Goal: Task Accomplishment & Management: Use online tool/utility

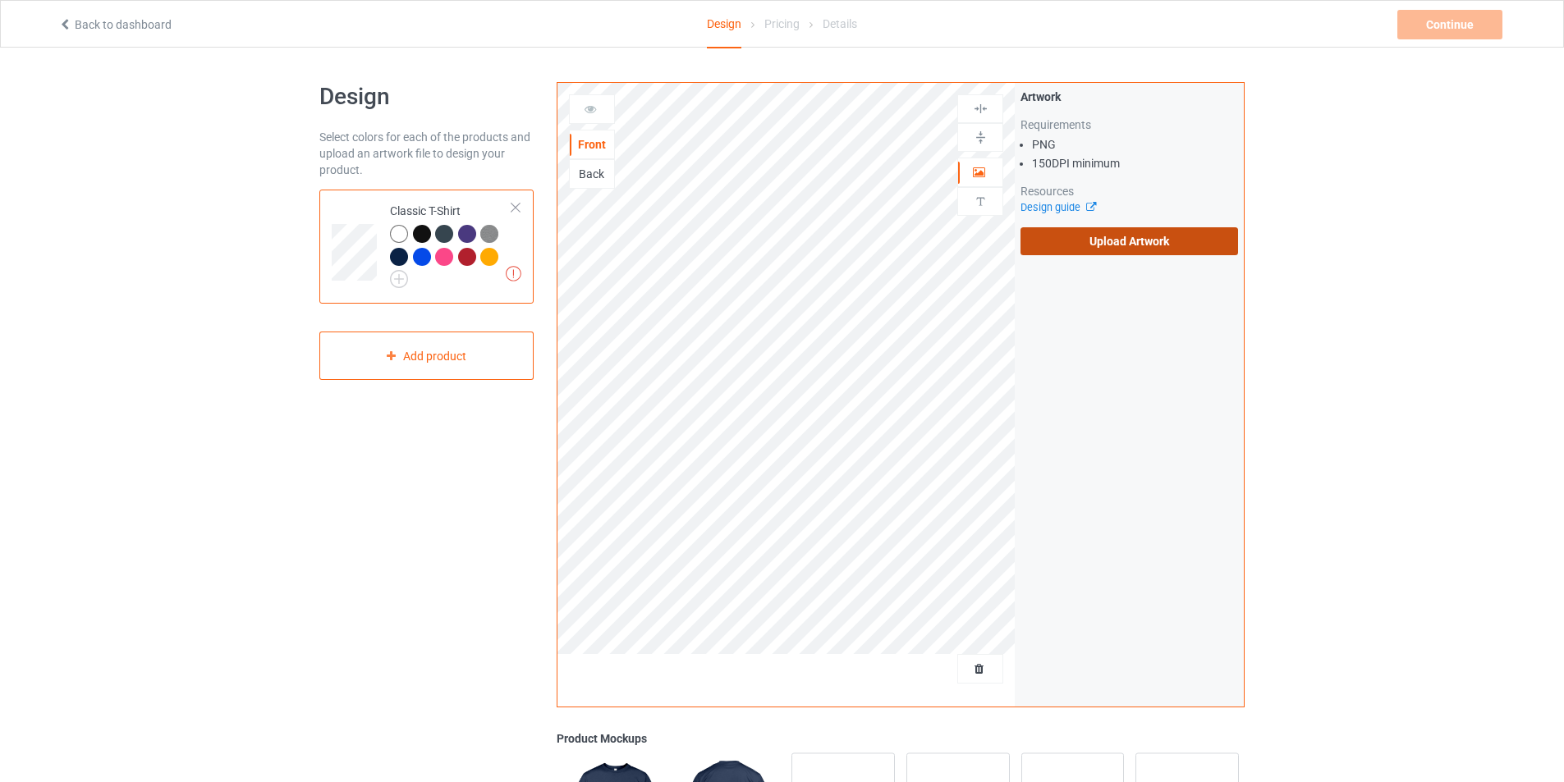
click at [1150, 240] on label "Upload Artwork" at bounding box center [1130, 241] width 218 height 28
click at [0, 0] on input "Upload Artwork" at bounding box center [0, 0] width 0 height 0
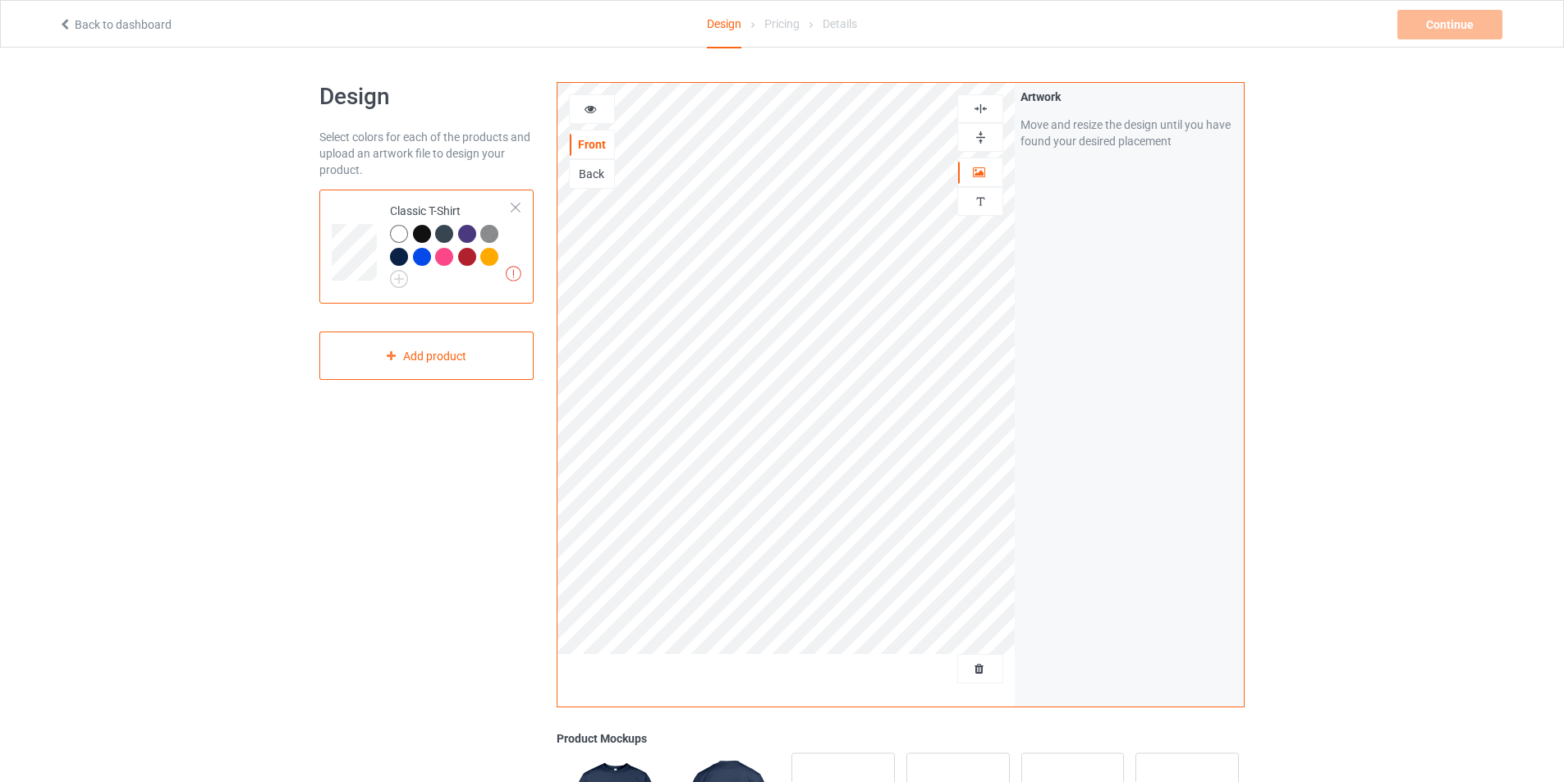
click at [588, 108] on icon at bounding box center [591, 106] width 14 height 11
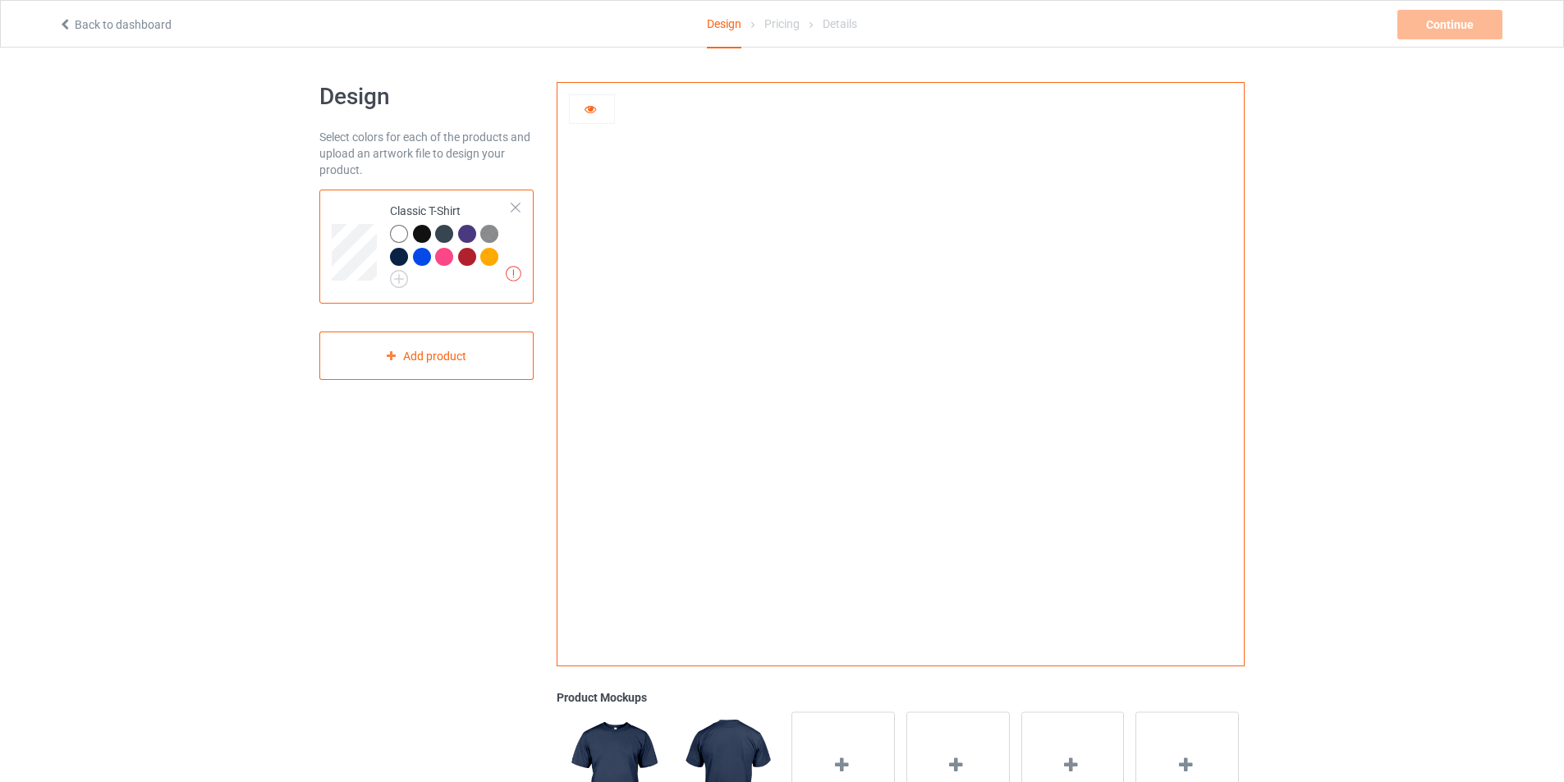
click at [400, 234] on div at bounding box center [399, 234] width 18 height 18
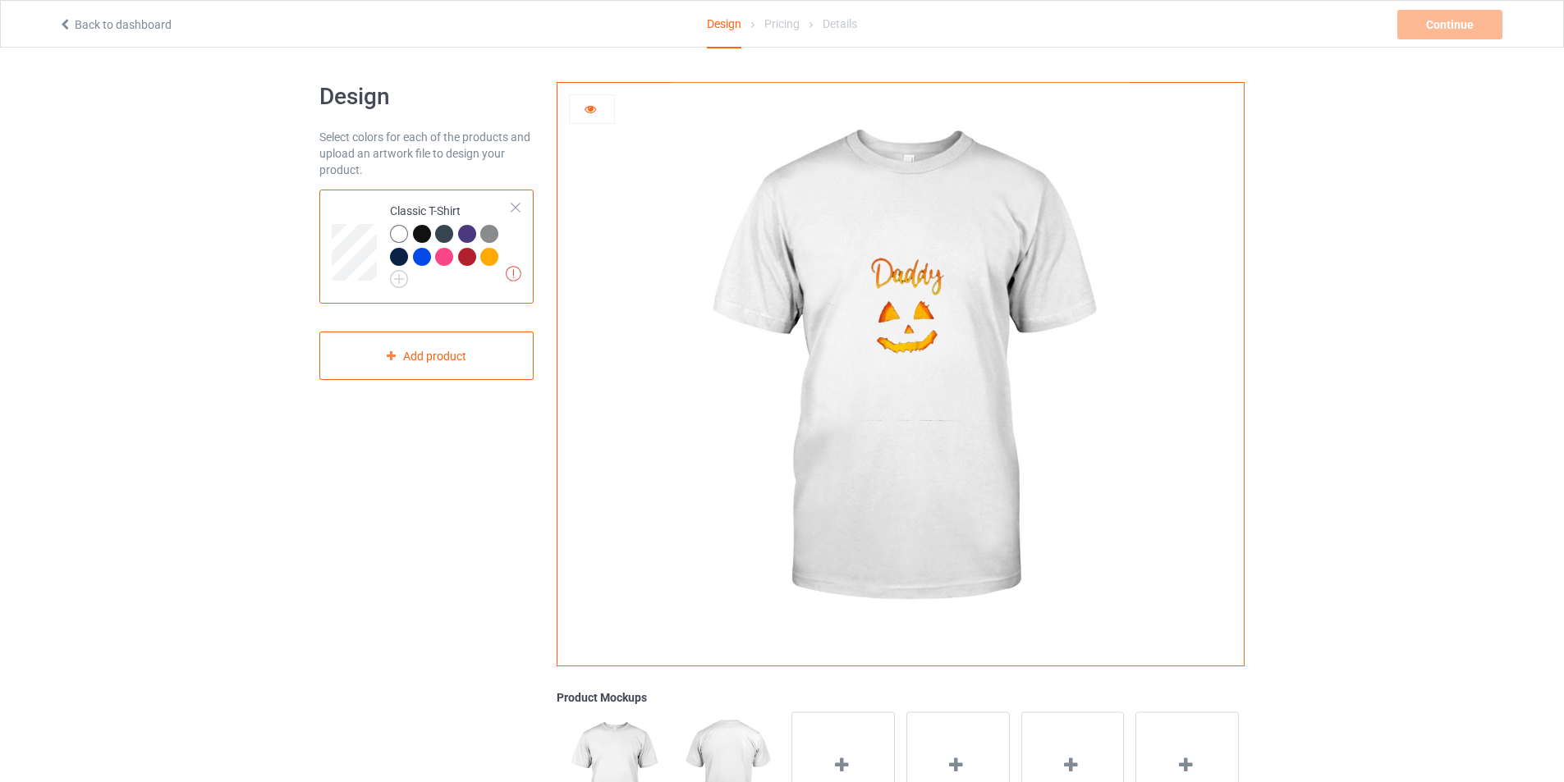
click at [426, 236] on div at bounding box center [422, 234] width 18 height 18
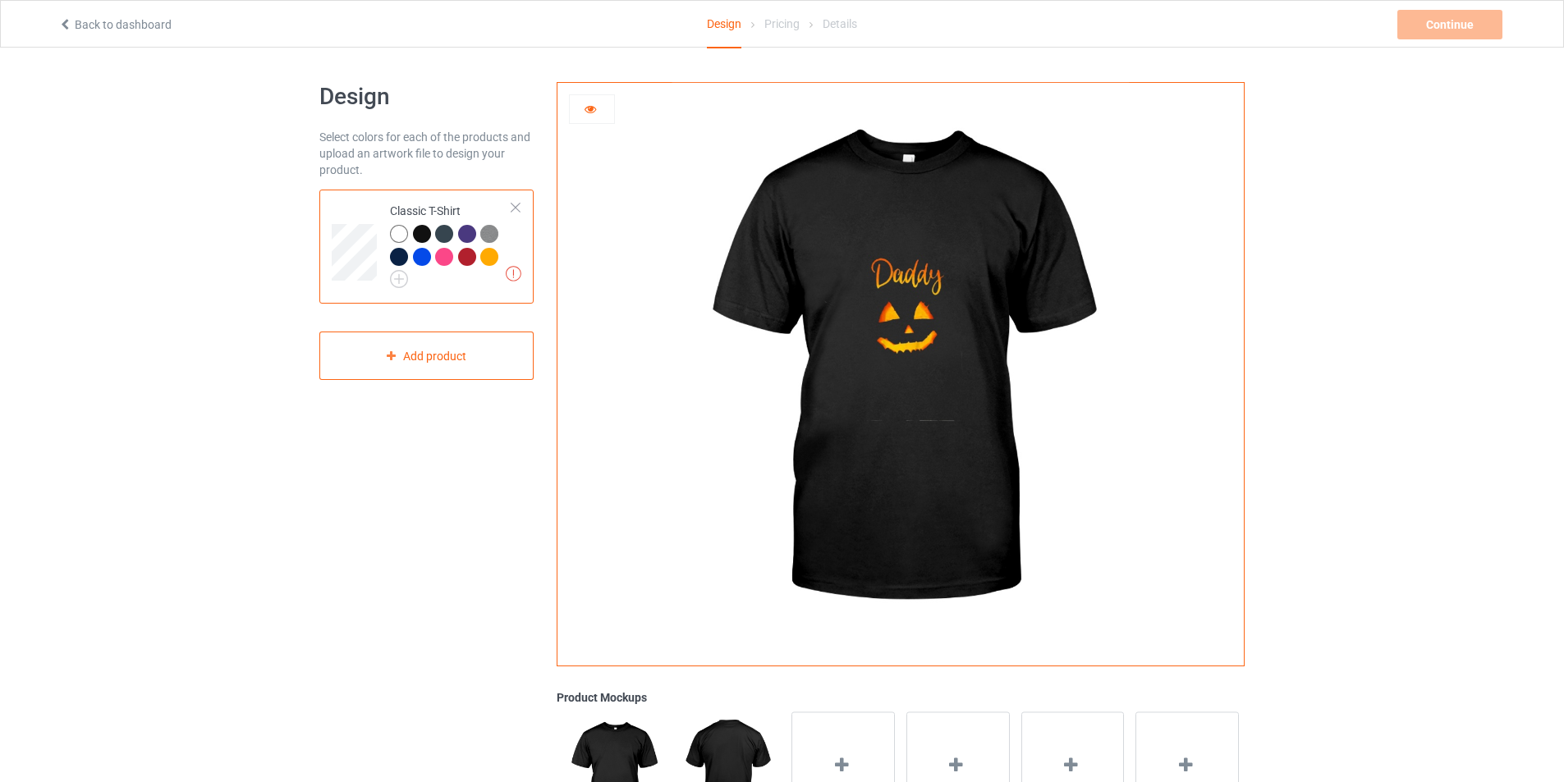
click at [444, 234] on div at bounding box center [444, 234] width 18 height 18
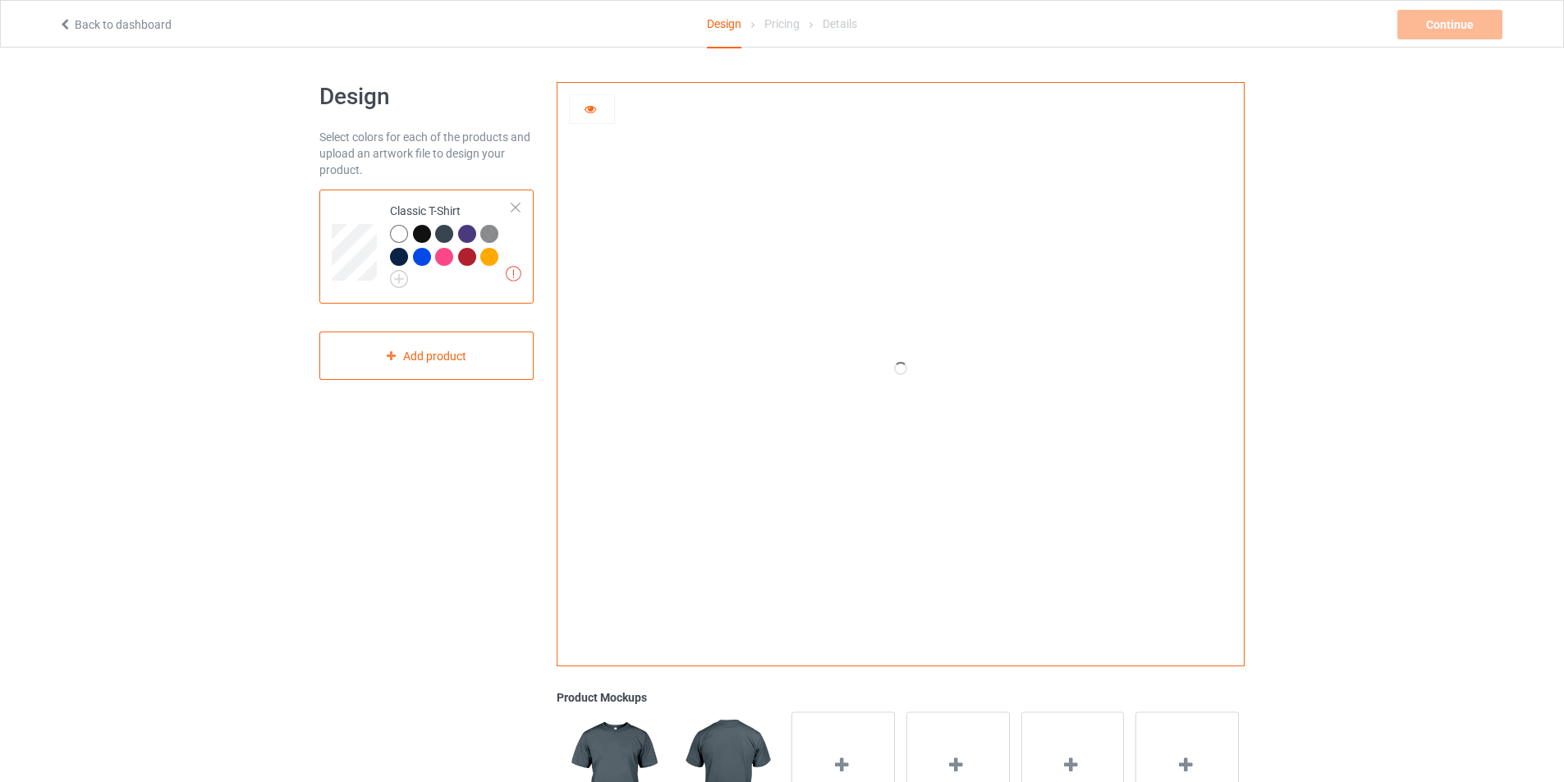
click at [469, 254] on div at bounding box center [467, 257] width 18 height 18
click at [468, 257] on div at bounding box center [467, 257] width 18 height 18
click at [483, 255] on div at bounding box center [489, 257] width 18 height 18
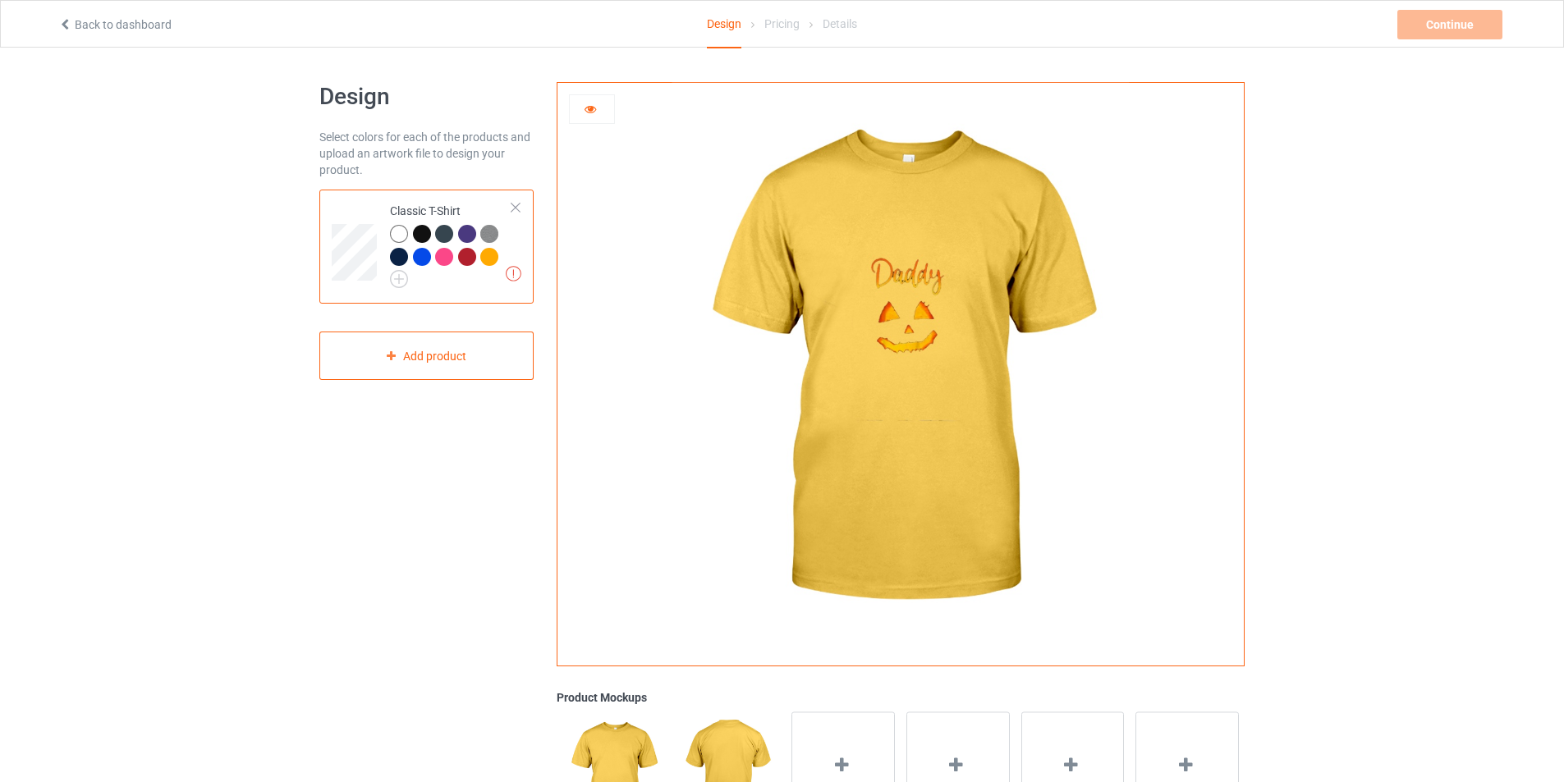
click at [420, 257] on div at bounding box center [422, 257] width 18 height 18
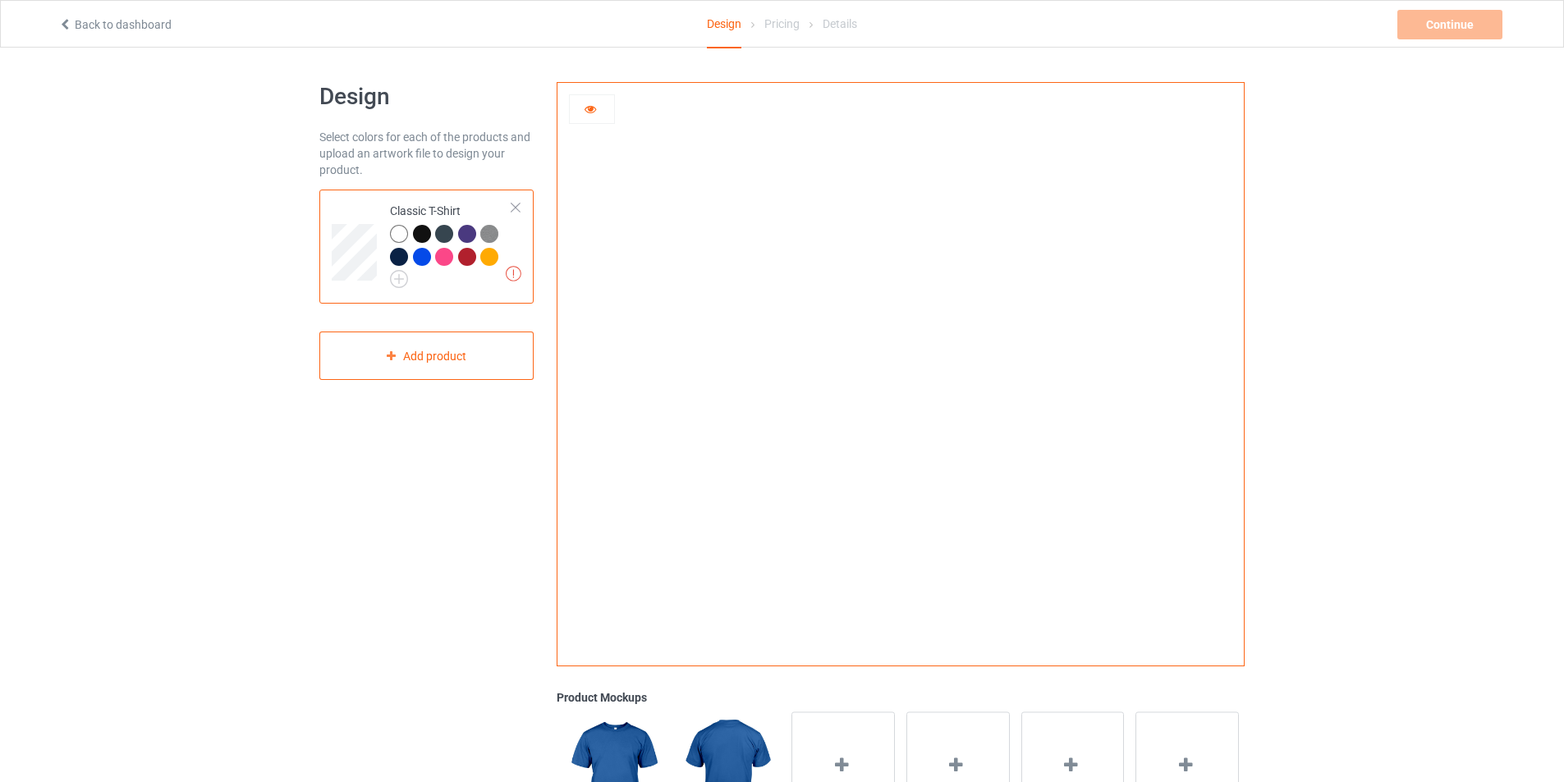
click at [465, 234] on div at bounding box center [467, 234] width 18 height 18
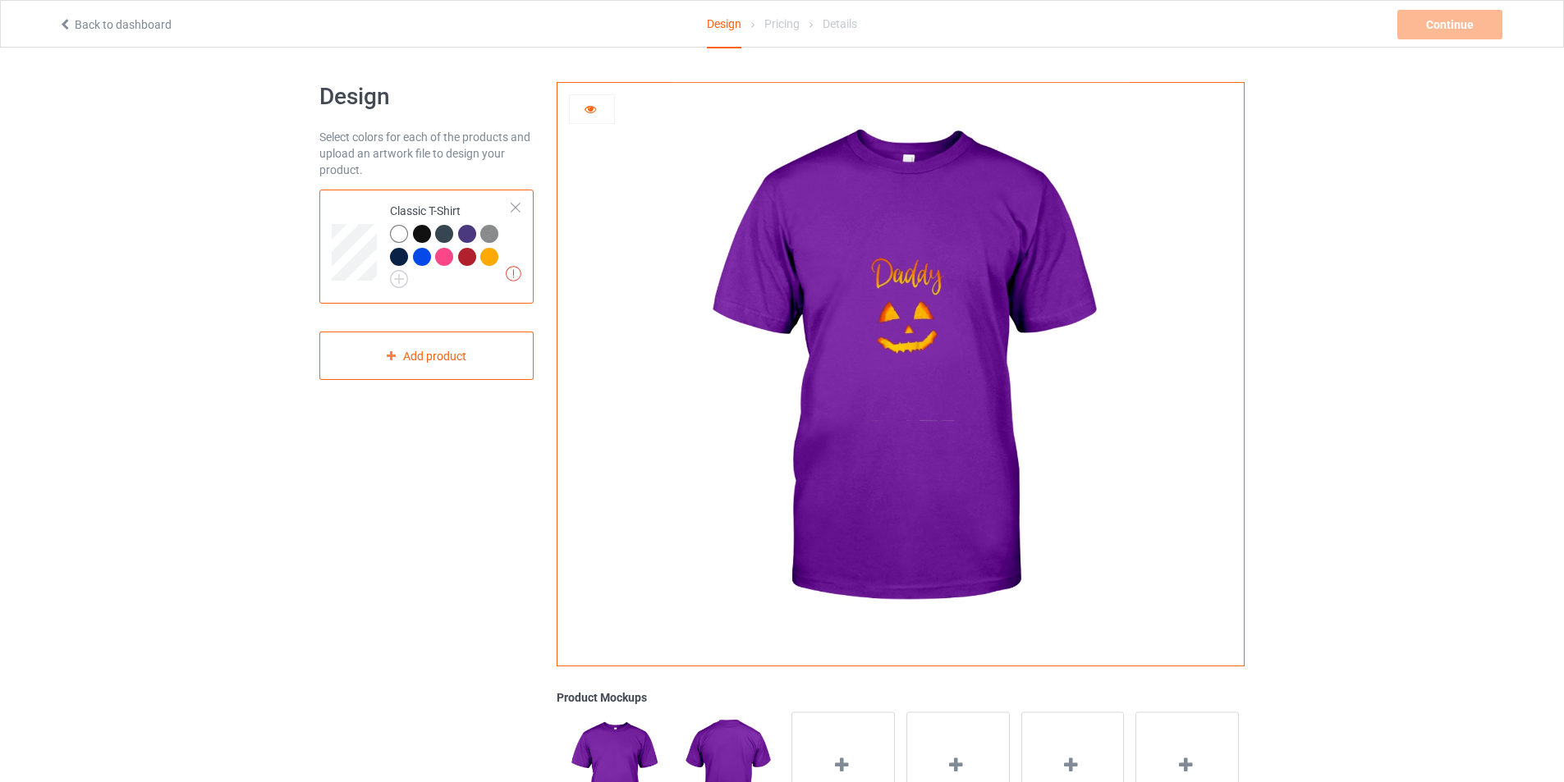
click at [441, 232] on div at bounding box center [444, 234] width 18 height 18
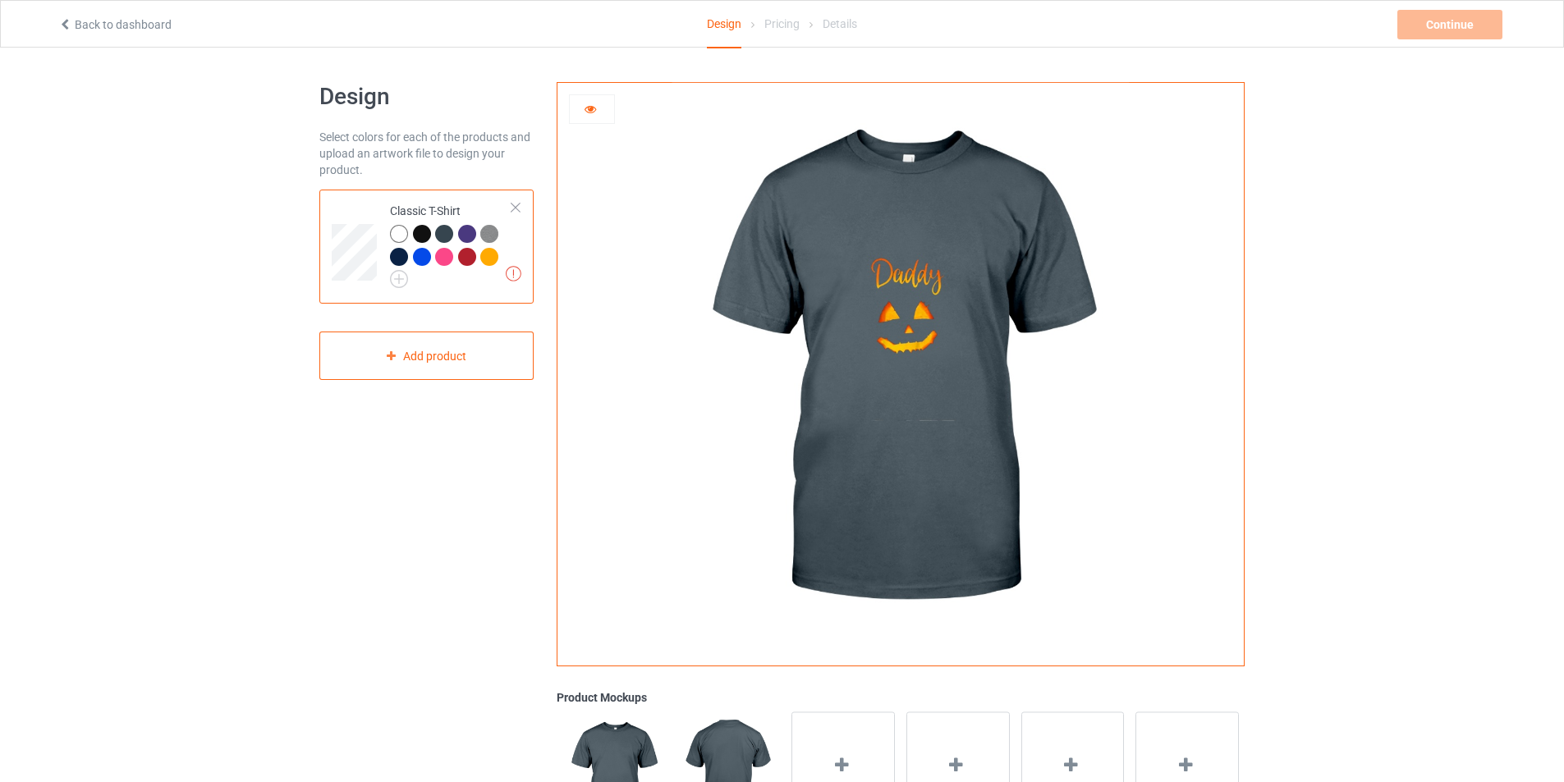
click at [1122, 129] on img at bounding box center [900, 368] width 457 height 571
click at [600, 118] on div at bounding box center [592, 109] width 46 height 30
click at [981, 381] on img at bounding box center [900, 368] width 457 height 571
click at [902, 296] on img at bounding box center [900, 368] width 457 height 571
drag, startPoint x: 904, startPoint y: 444, endPoint x: 904, endPoint y: 434, distance: 9.9
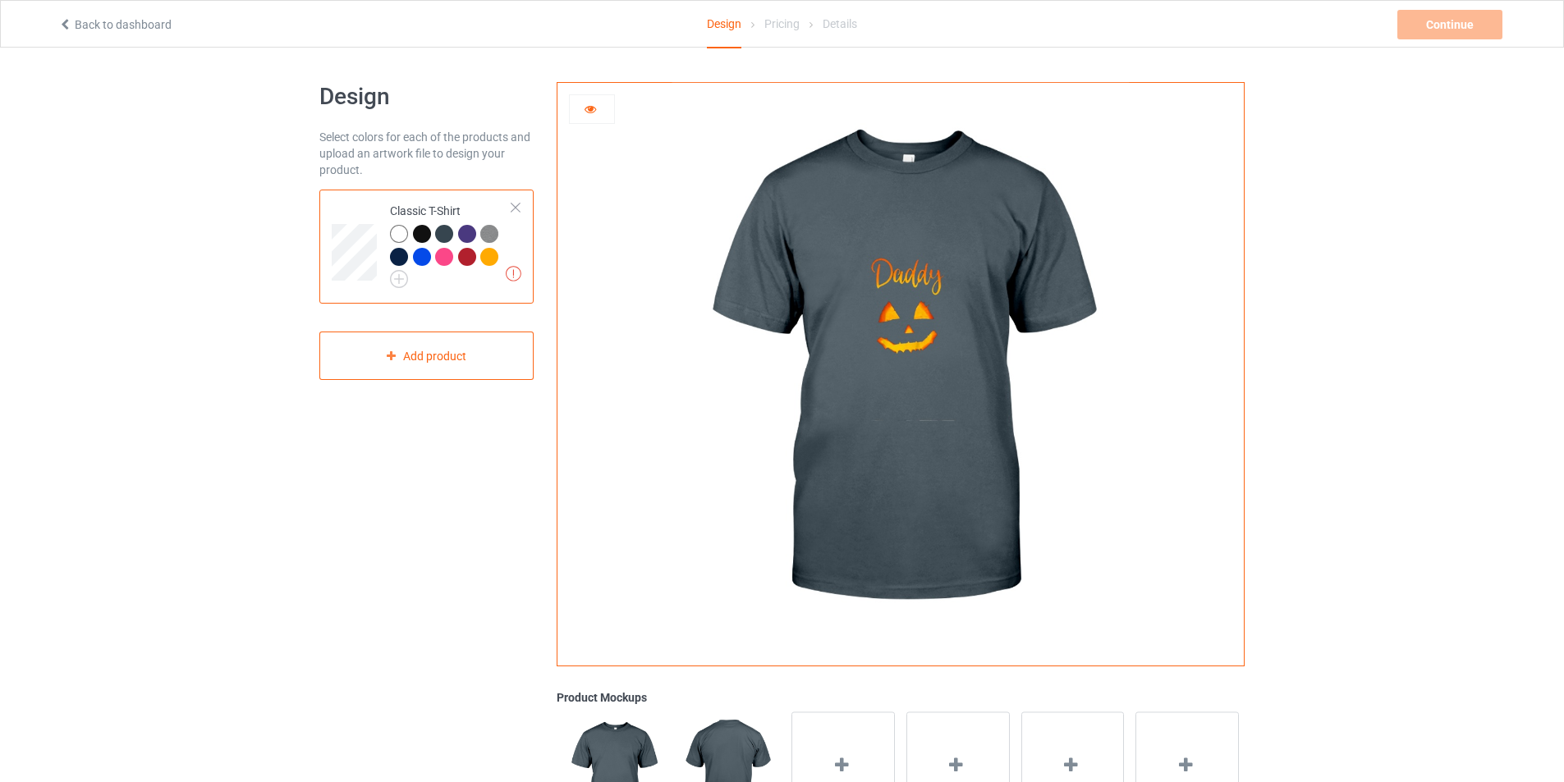
click at [904, 443] on img at bounding box center [900, 368] width 457 height 571
click at [779, 25] on div "Pricing" at bounding box center [781, 24] width 35 height 46
click at [660, 230] on div at bounding box center [900, 368] width 686 height 571
click at [592, 108] on icon at bounding box center [591, 106] width 14 height 11
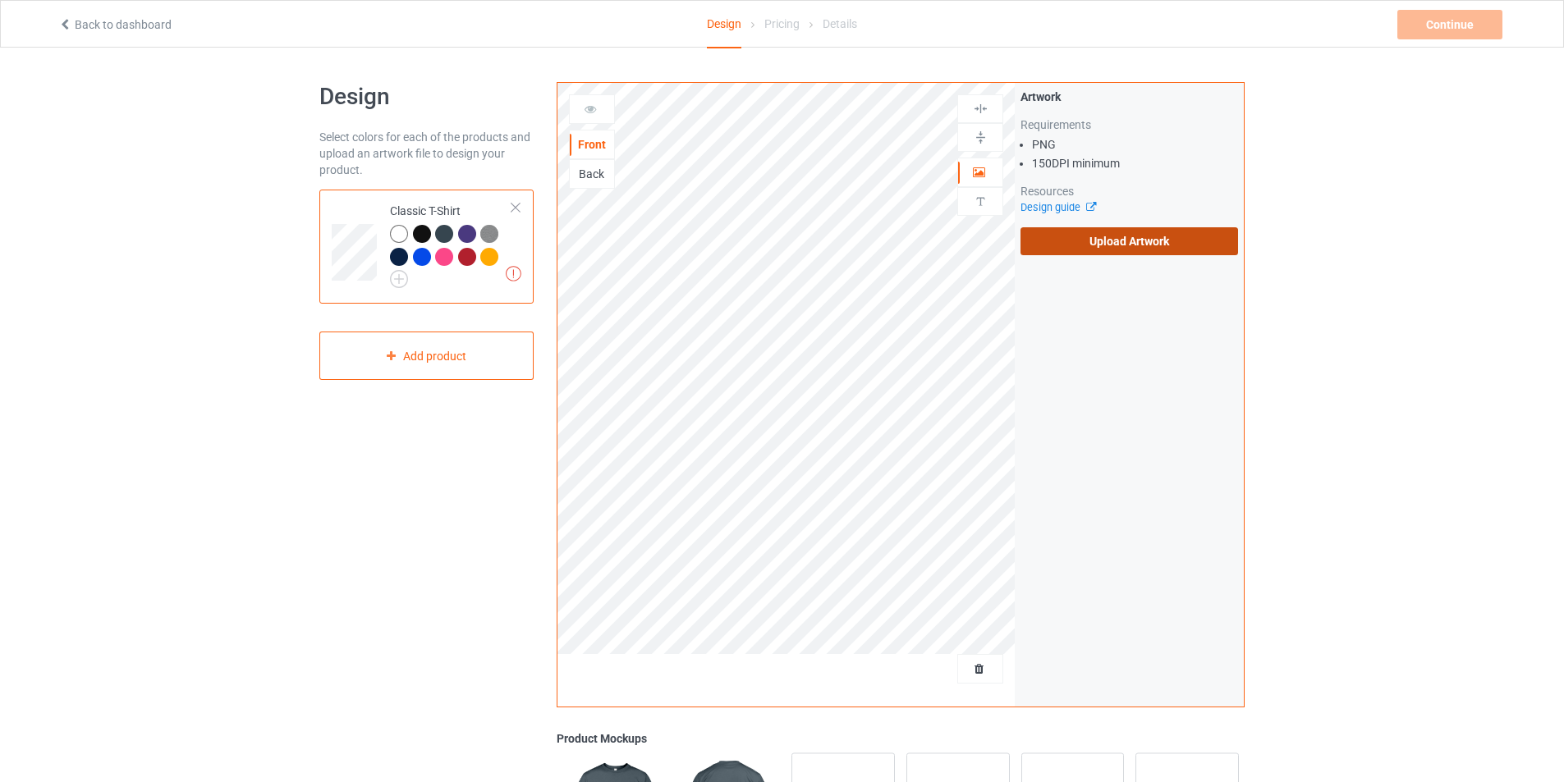
click at [1137, 240] on label "Upload Artwork" at bounding box center [1130, 241] width 218 height 28
click at [0, 0] on input "Upload Artwork" at bounding box center [0, 0] width 0 height 0
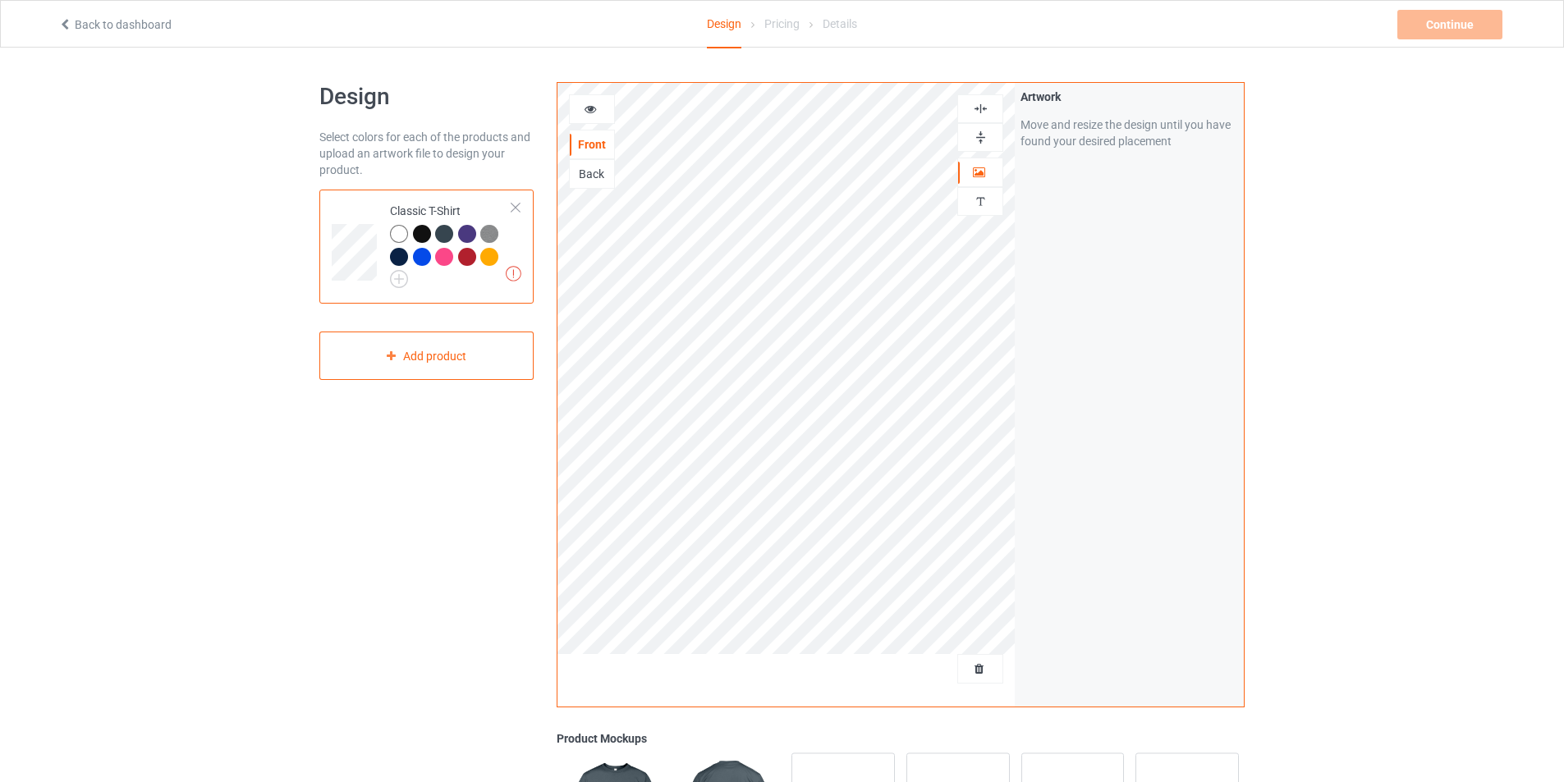
click at [592, 108] on icon at bounding box center [591, 106] width 14 height 11
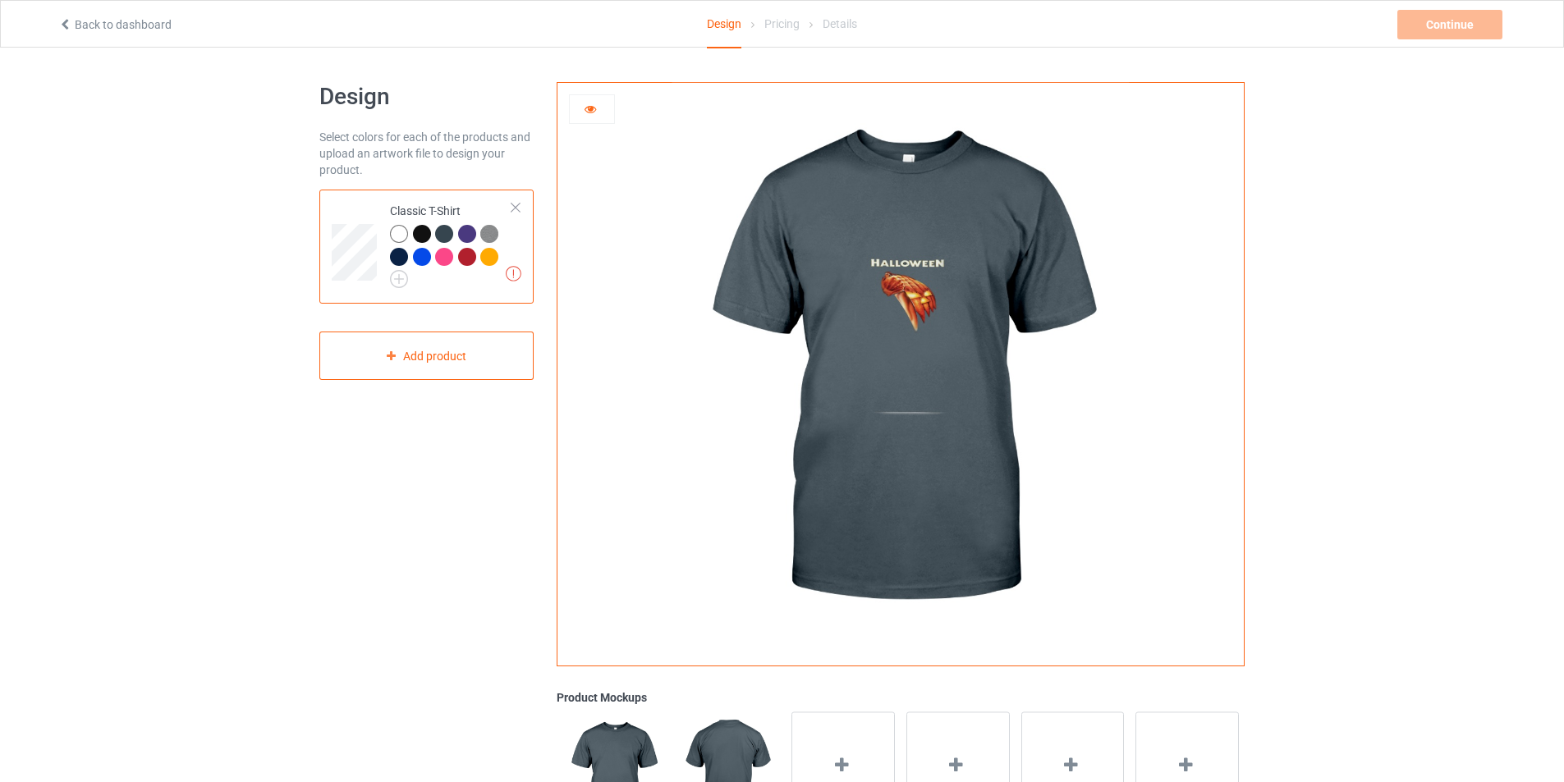
click at [423, 258] on div at bounding box center [422, 257] width 18 height 18
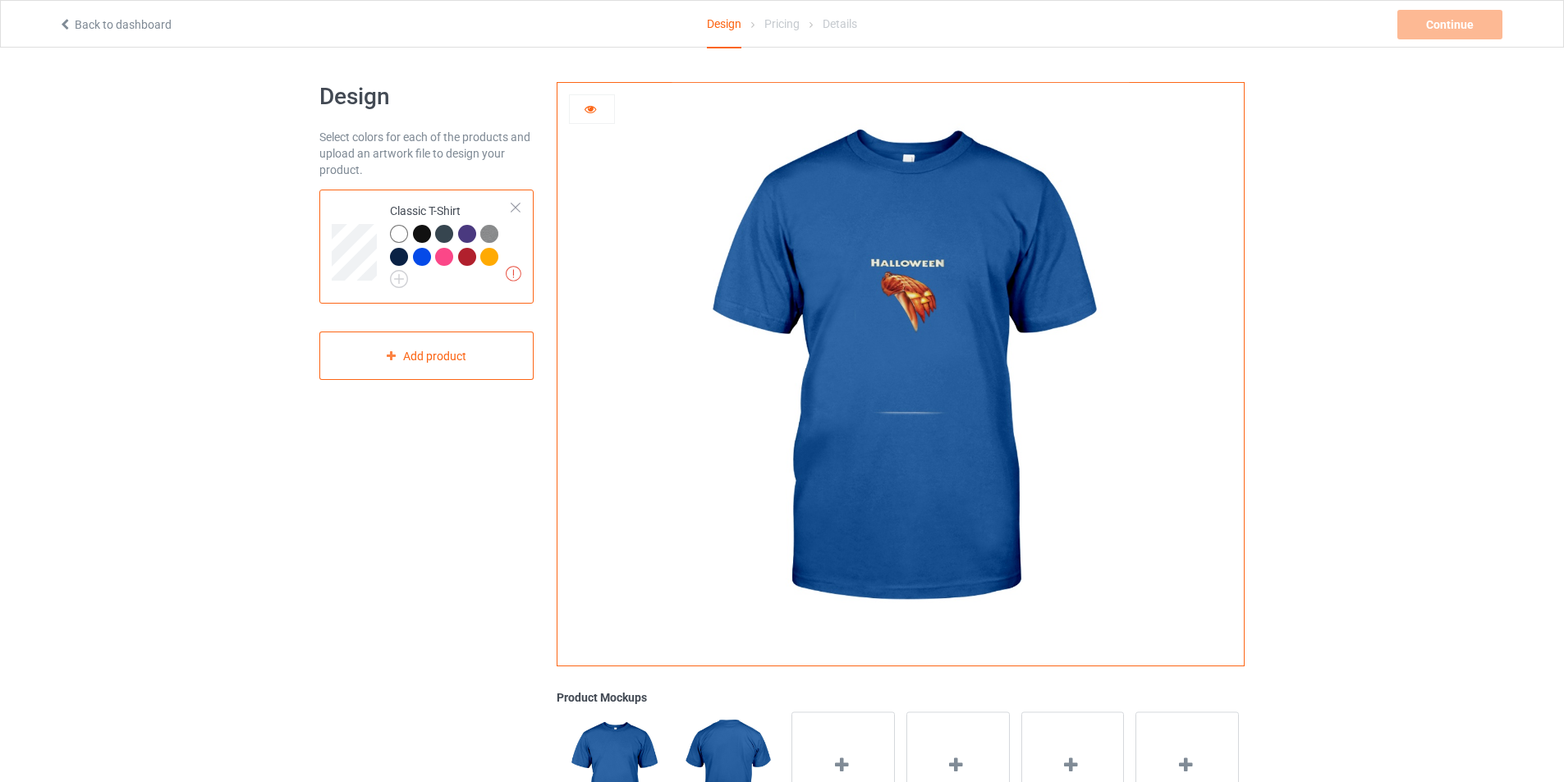
click at [404, 233] on div at bounding box center [399, 234] width 18 height 18
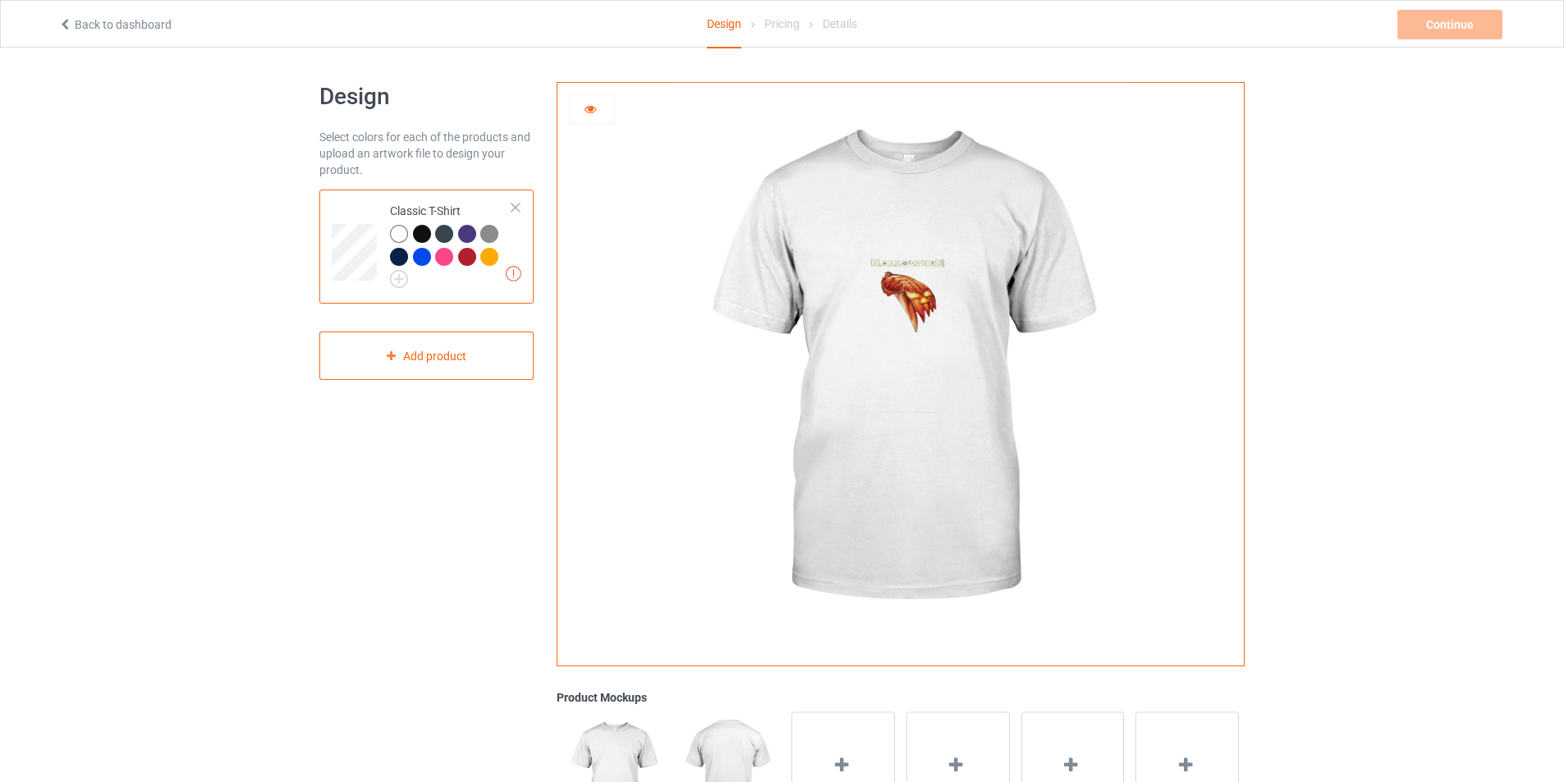
click at [424, 232] on div at bounding box center [422, 234] width 18 height 18
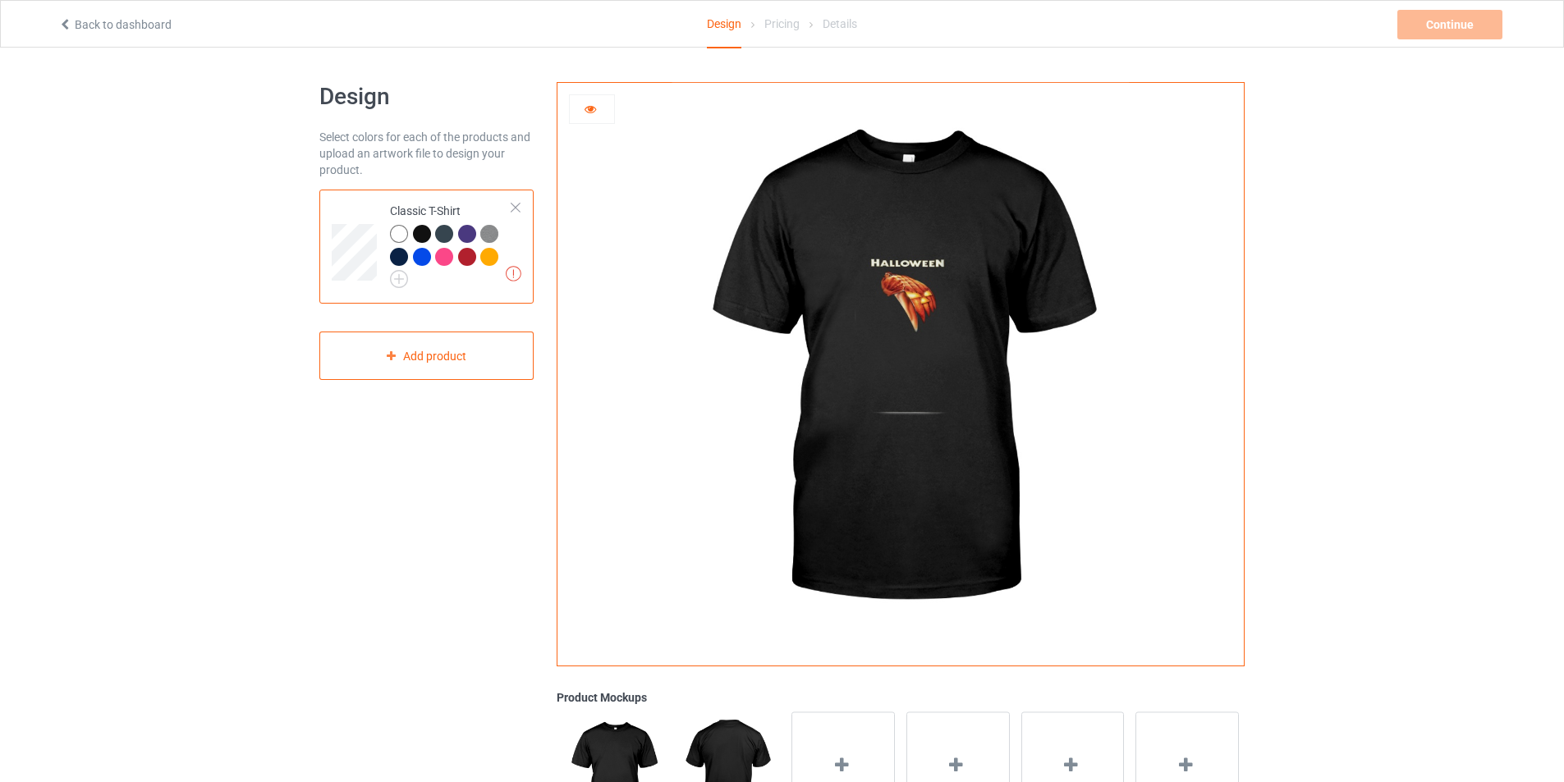
click at [397, 259] on div at bounding box center [399, 257] width 18 height 18
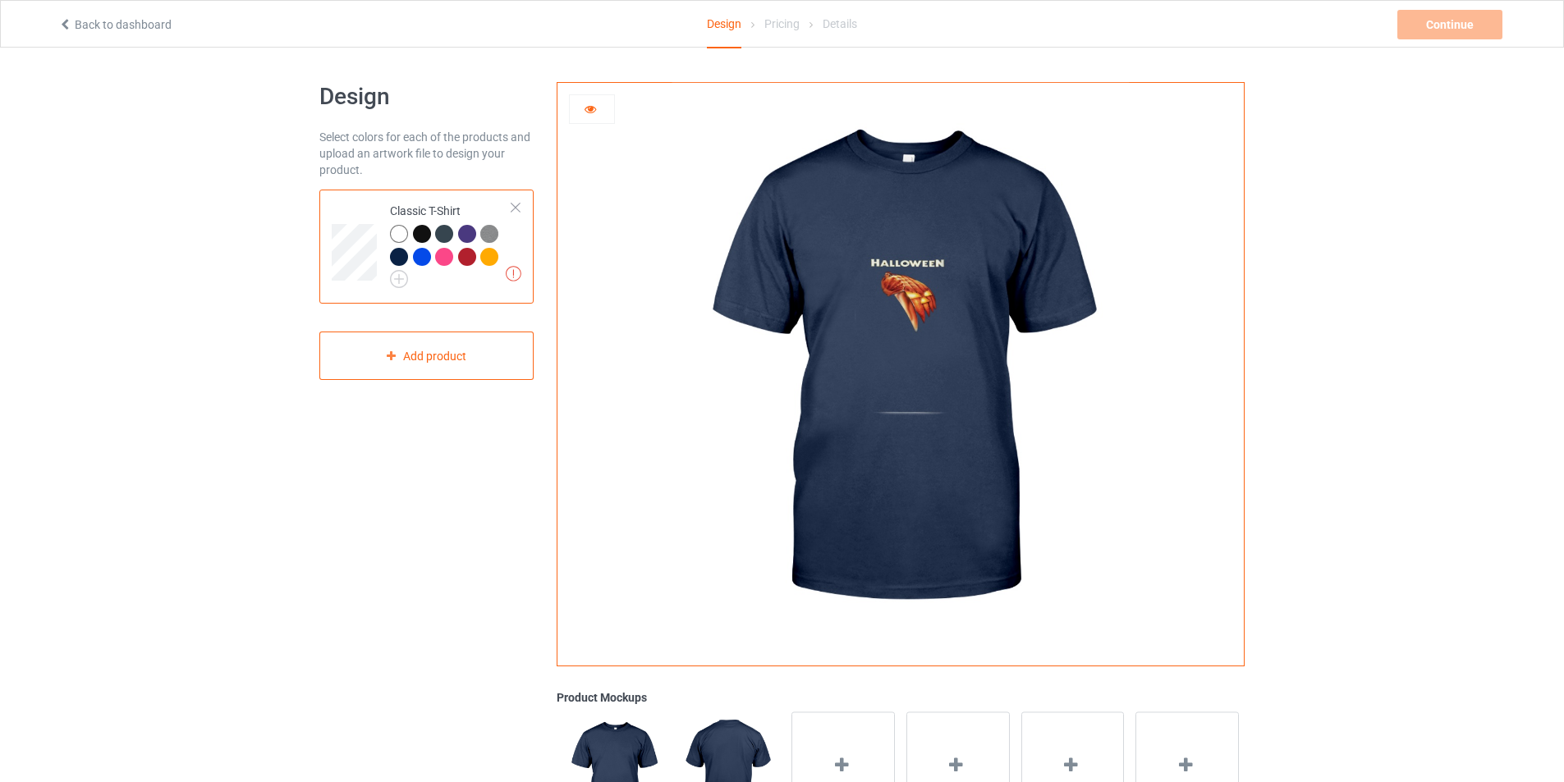
click at [466, 258] on div at bounding box center [467, 257] width 18 height 18
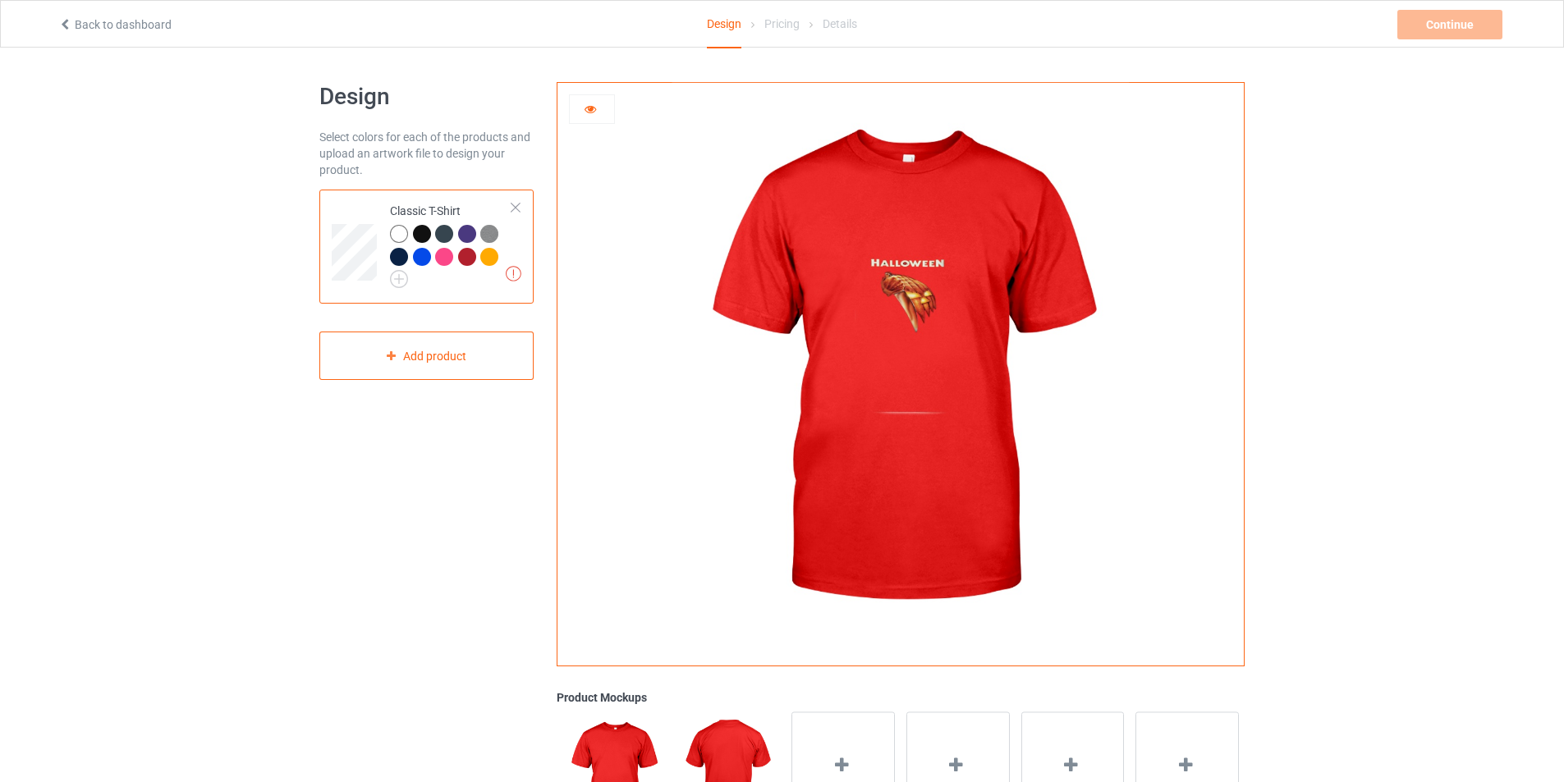
click at [425, 259] on div at bounding box center [422, 257] width 18 height 18
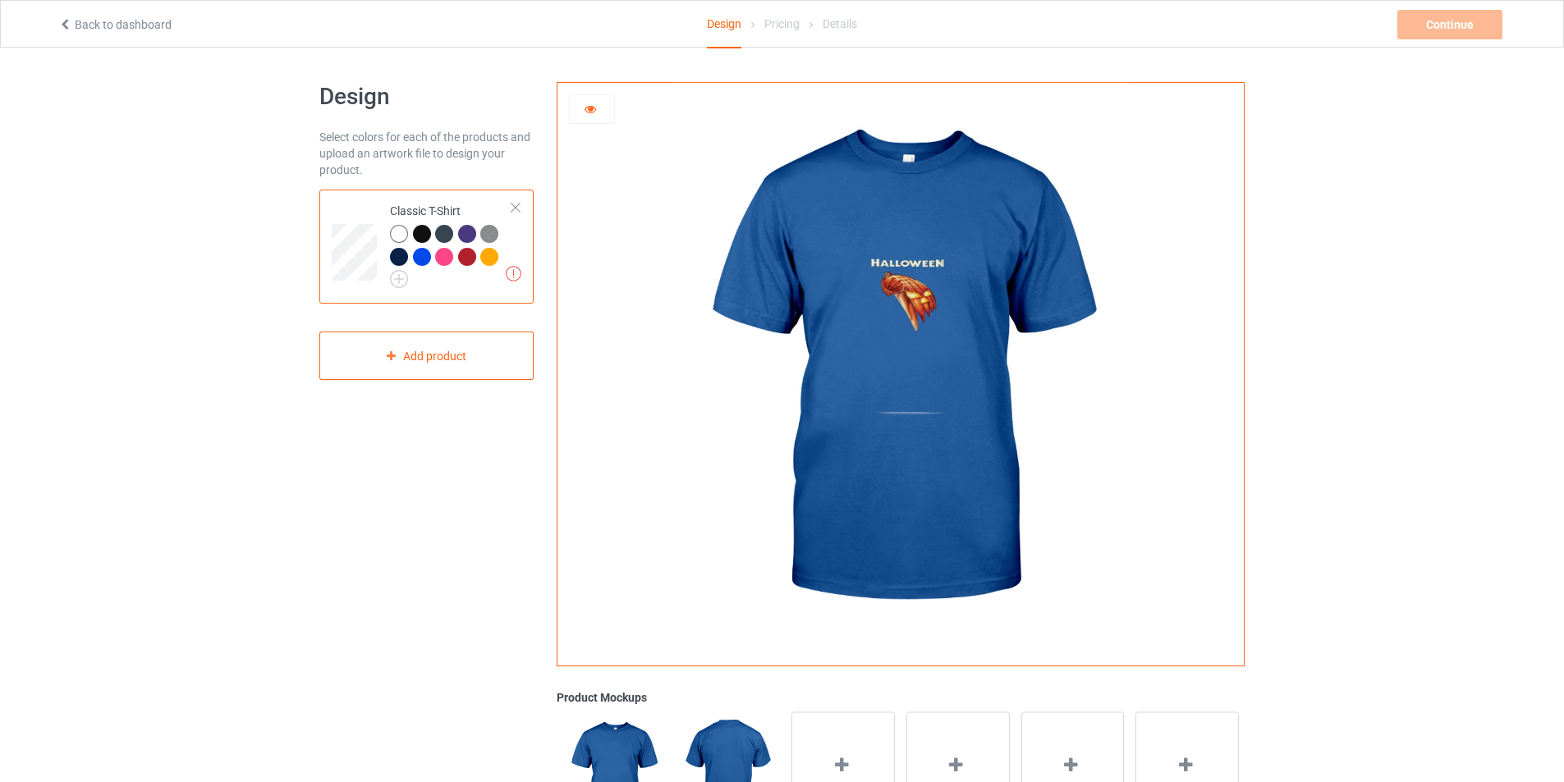
click at [445, 234] on div at bounding box center [444, 234] width 18 height 18
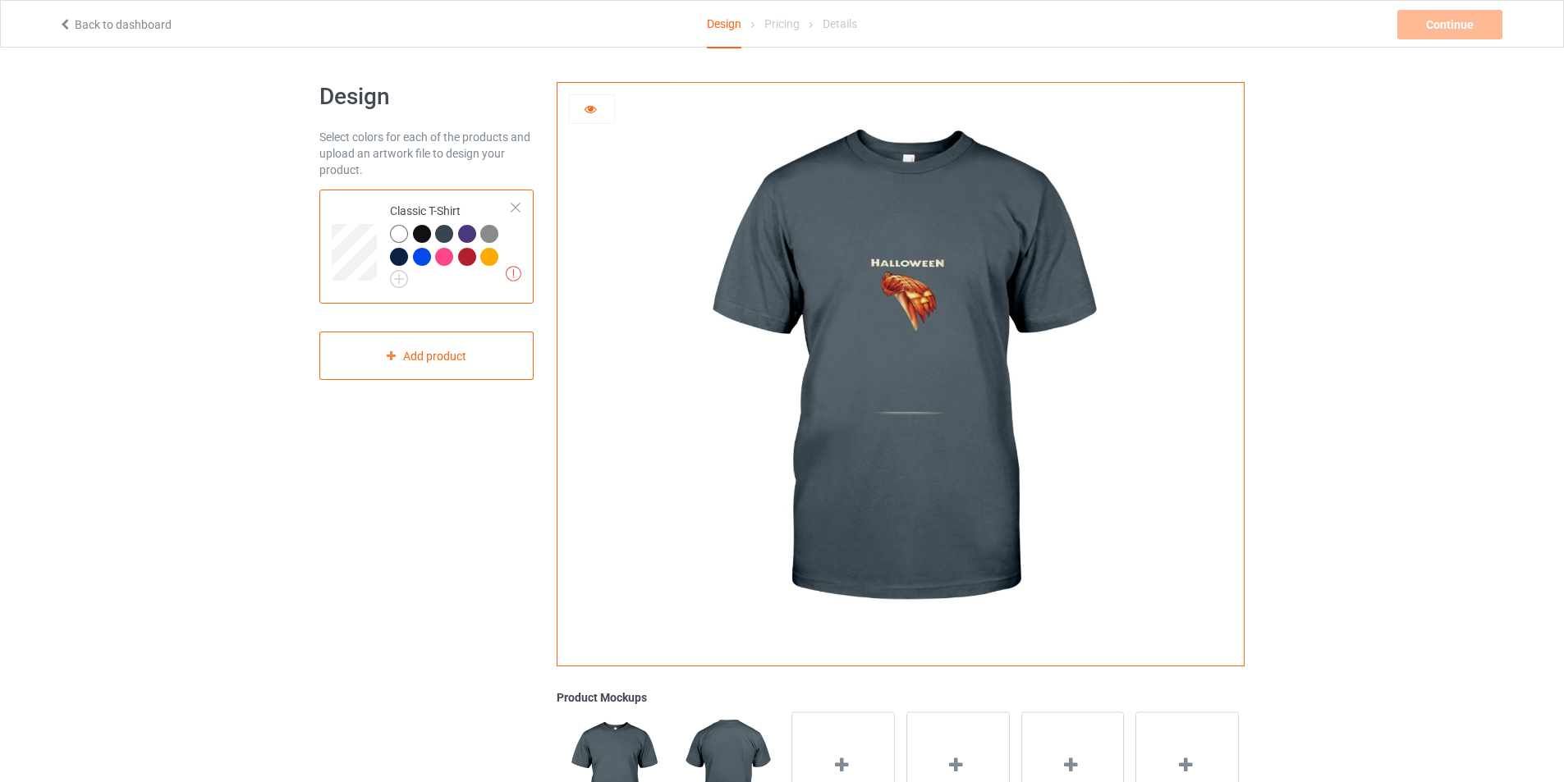
click at [495, 234] on img at bounding box center [489, 234] width 18 height 18
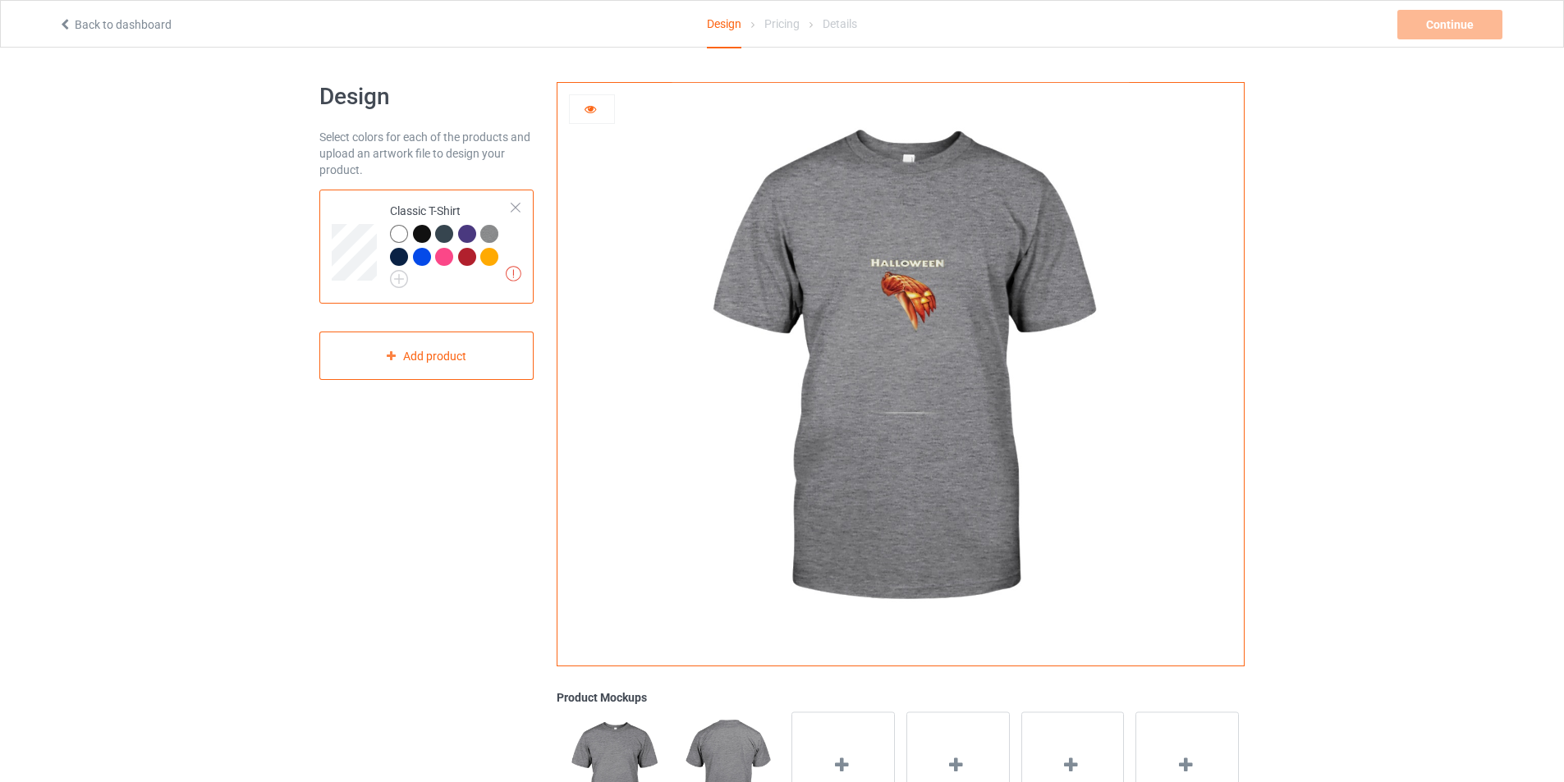
click at [585, 110] on icon at bounding box center [591, 106] width 14 height 11
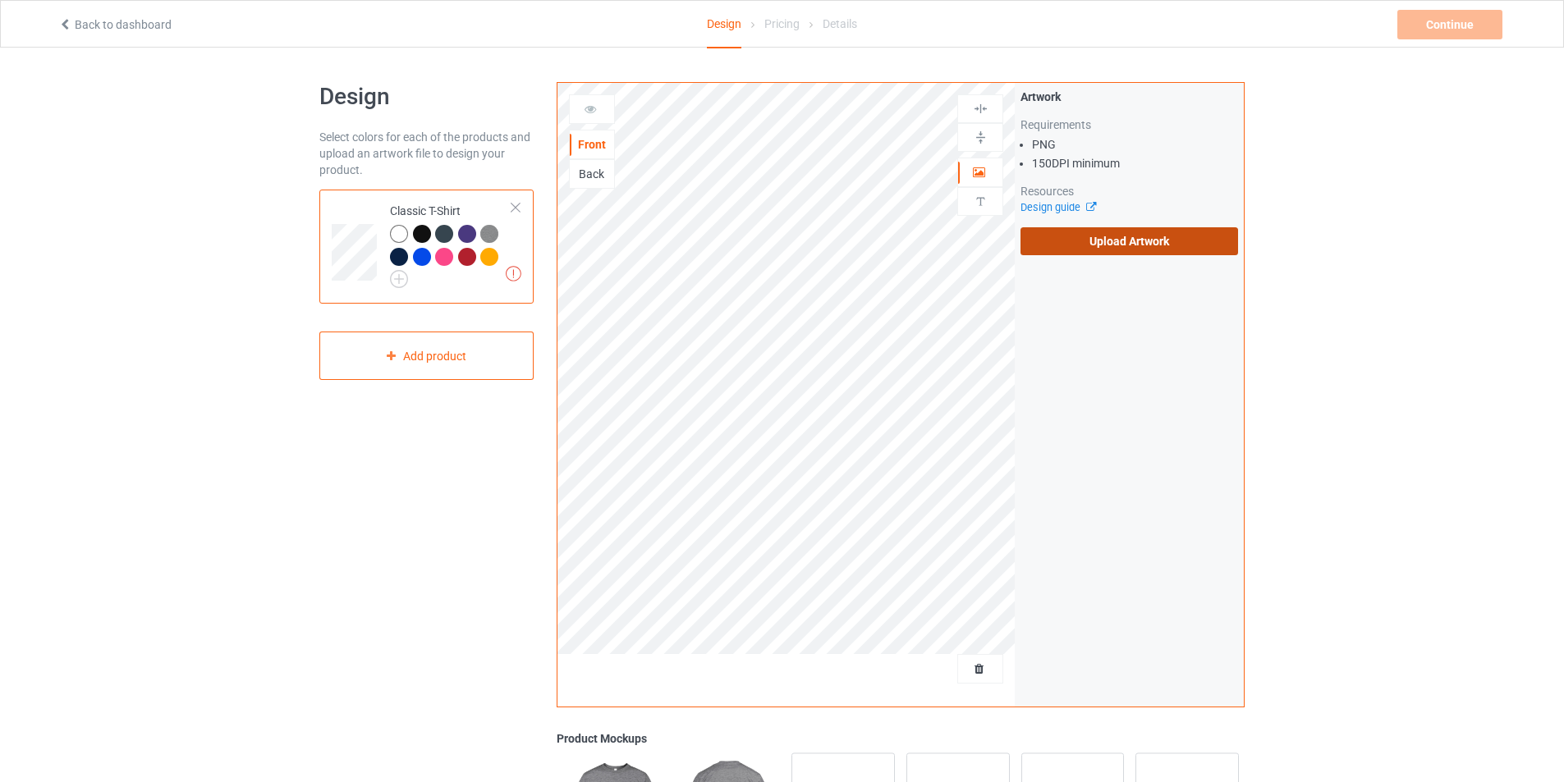
click at [1103, 238] on label "Upload Artwork" at bounding box center [1130, 241] width 218 height 28
click at [0, 0] on input "Upload Artwork" at bounding box center [0, 0] width 0 height 0
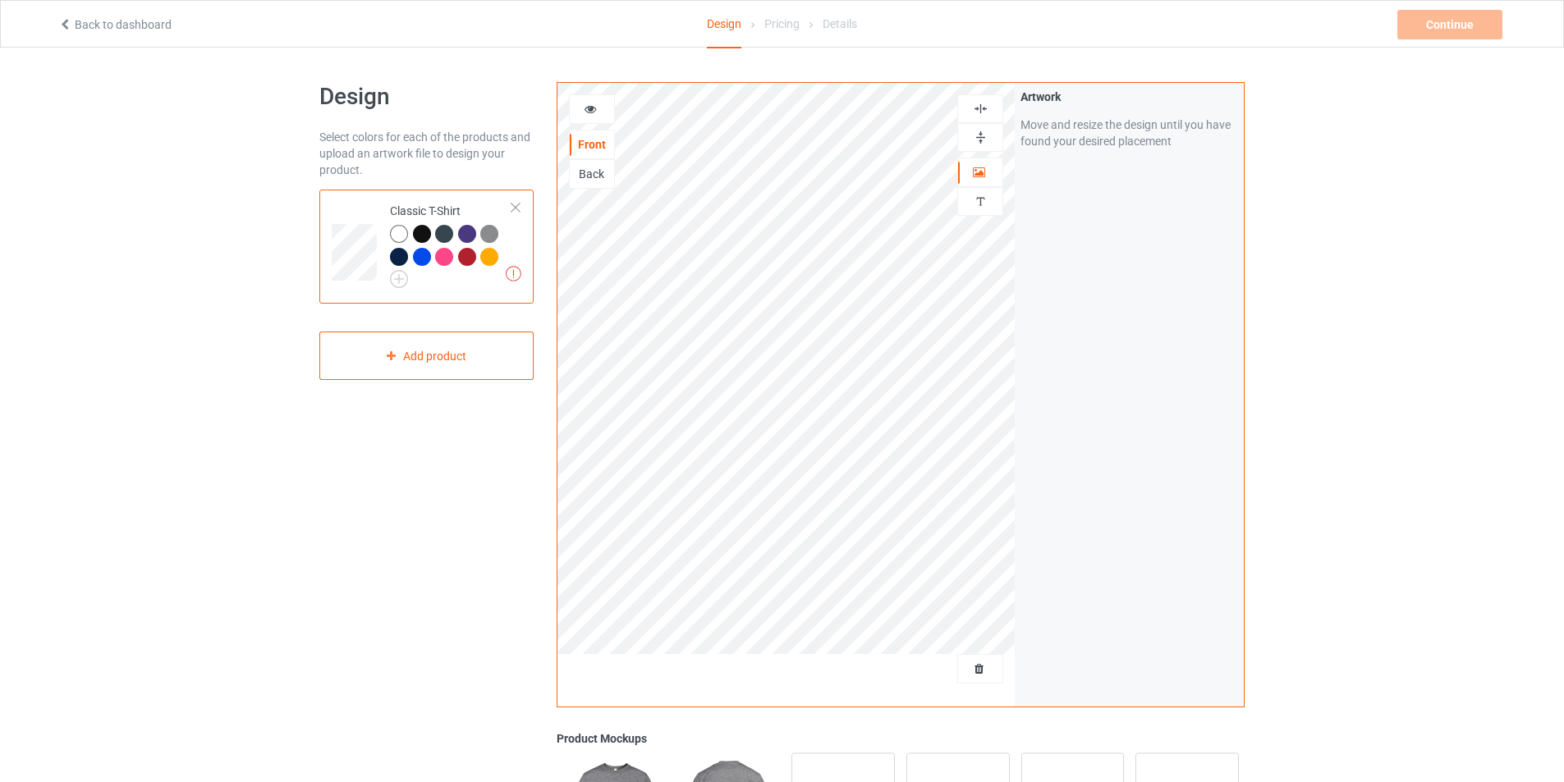
click at [580, 116] on div at bounding box center [592, 109] width 44 height 16
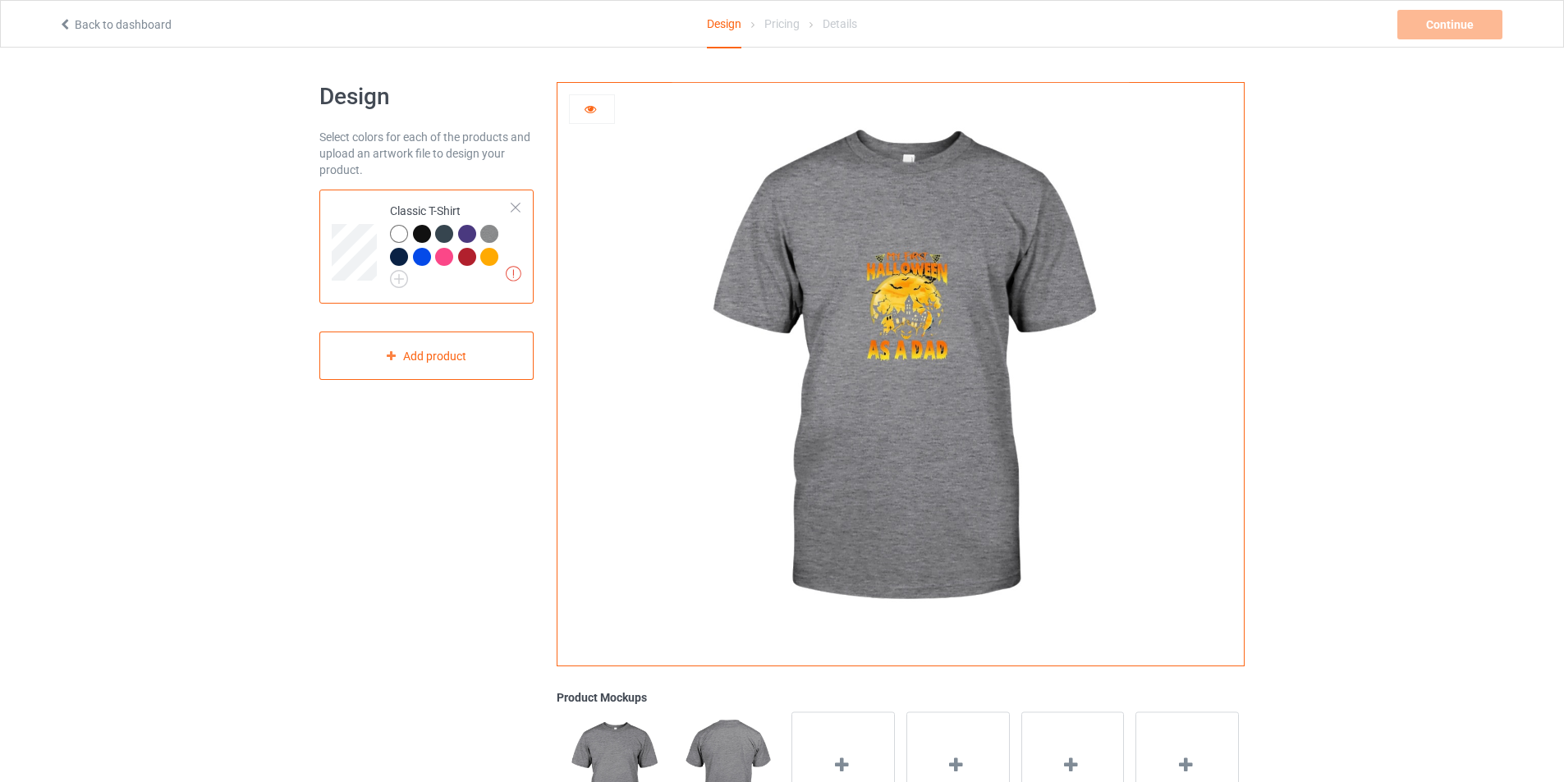
click at [418, 233] on div at bounding box center [422, 234] width 18 height 18
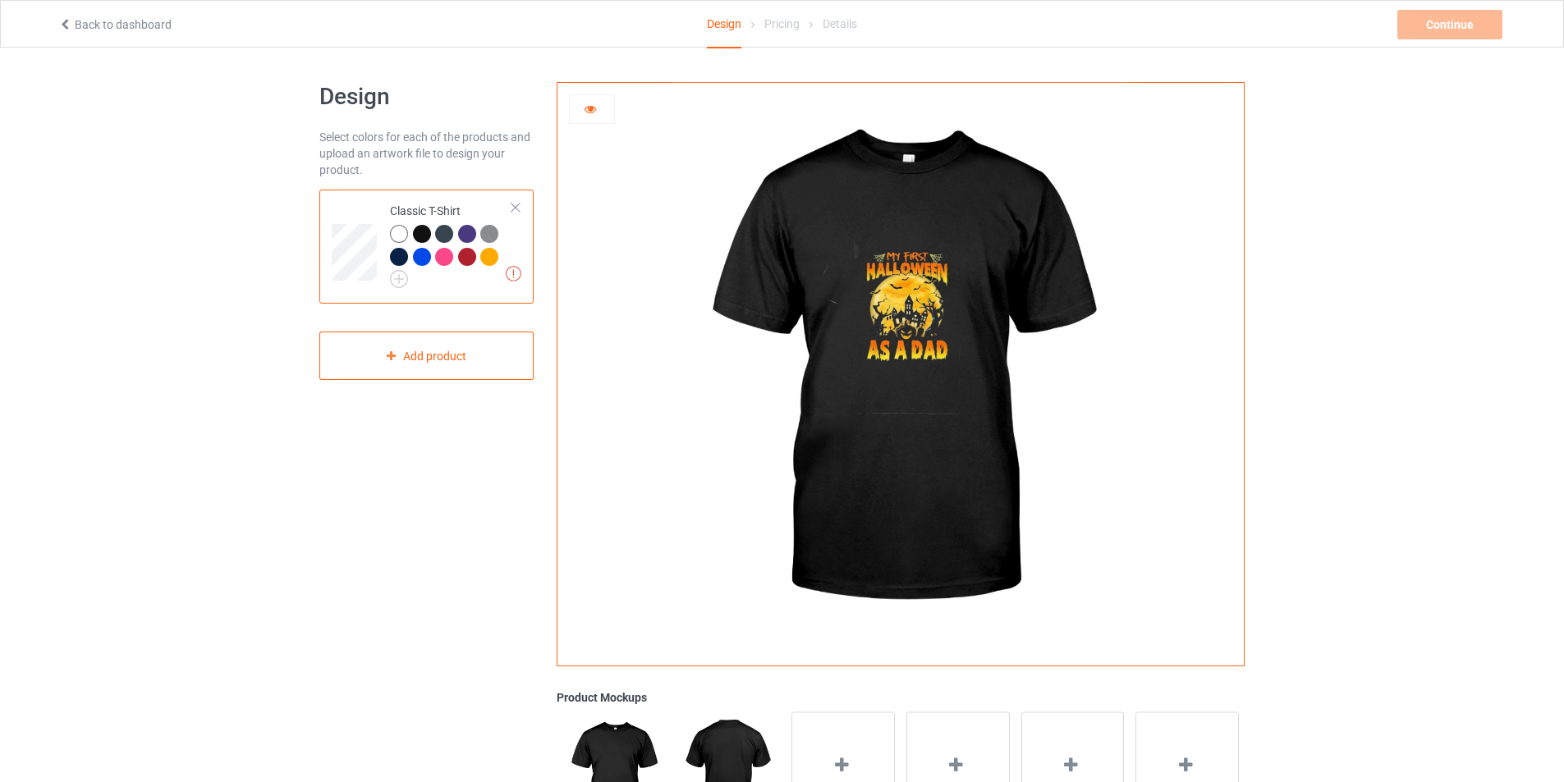
click at [467, 236] on div at bounding box center [467, 234] width 18 height 18
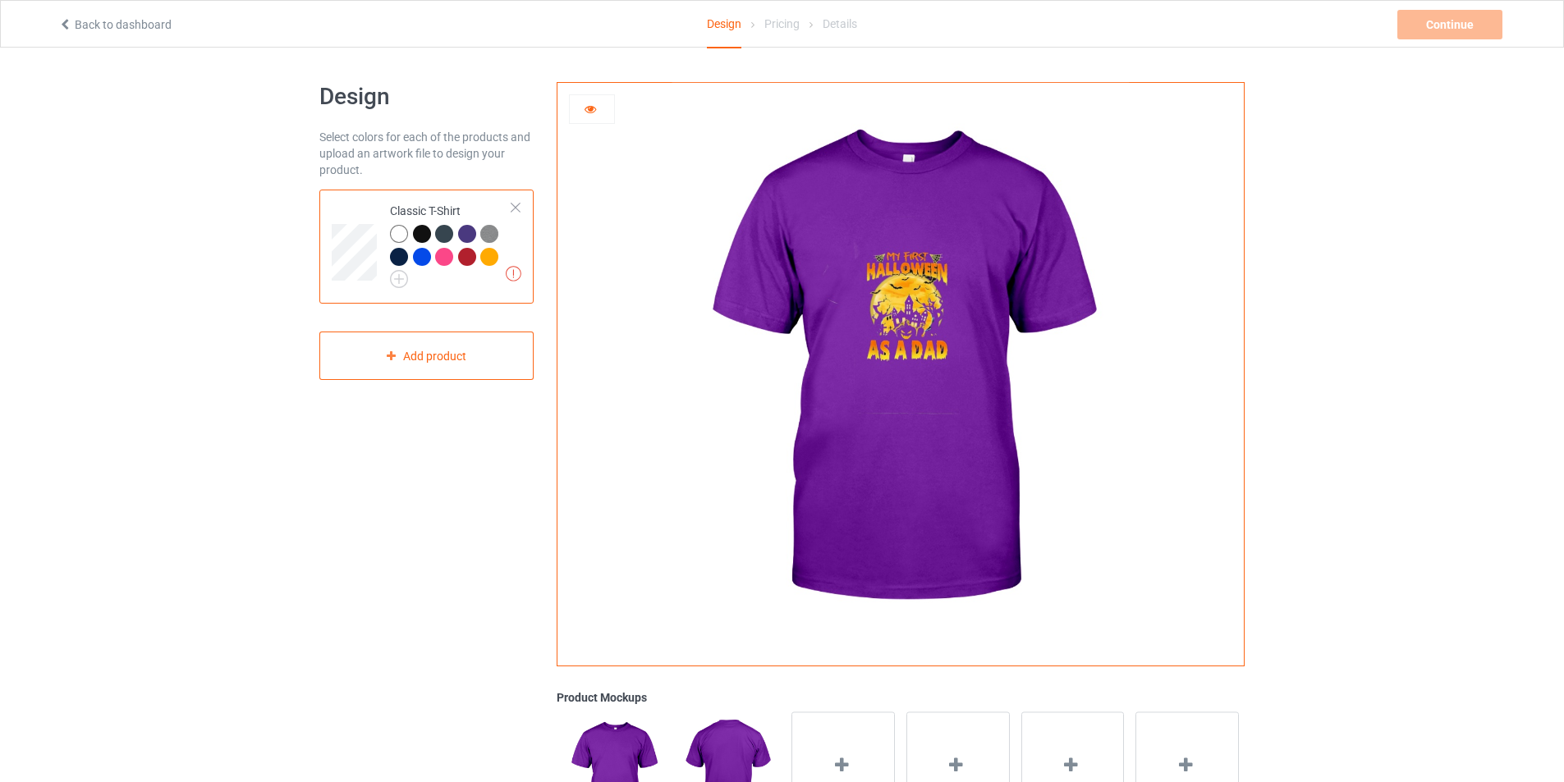
click at [445, 232] on div at bounding box center [444, 234] width 18 height 18
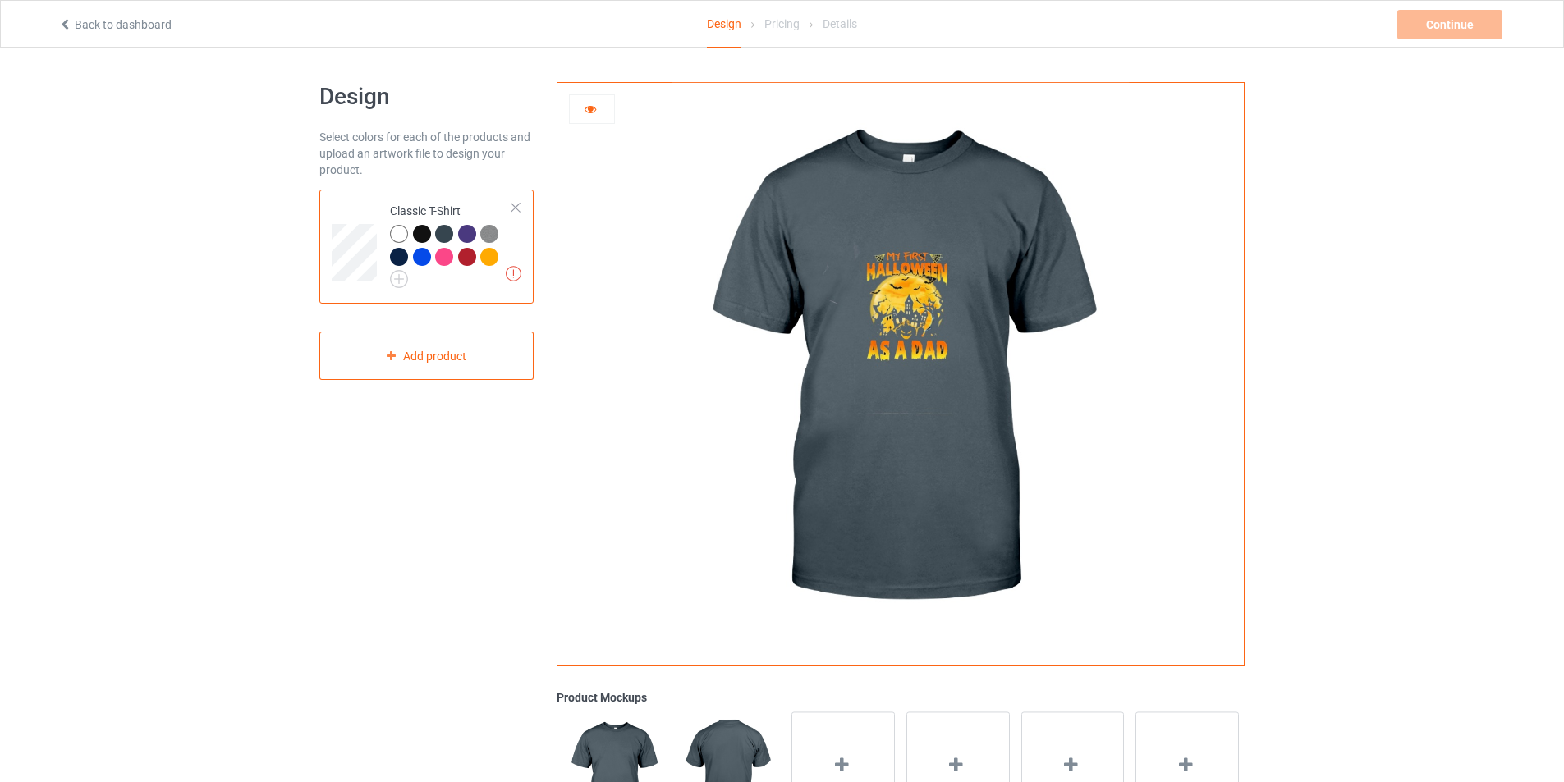
click at [466, 234] on div at bounding box center [467, 234] width 18 height 18
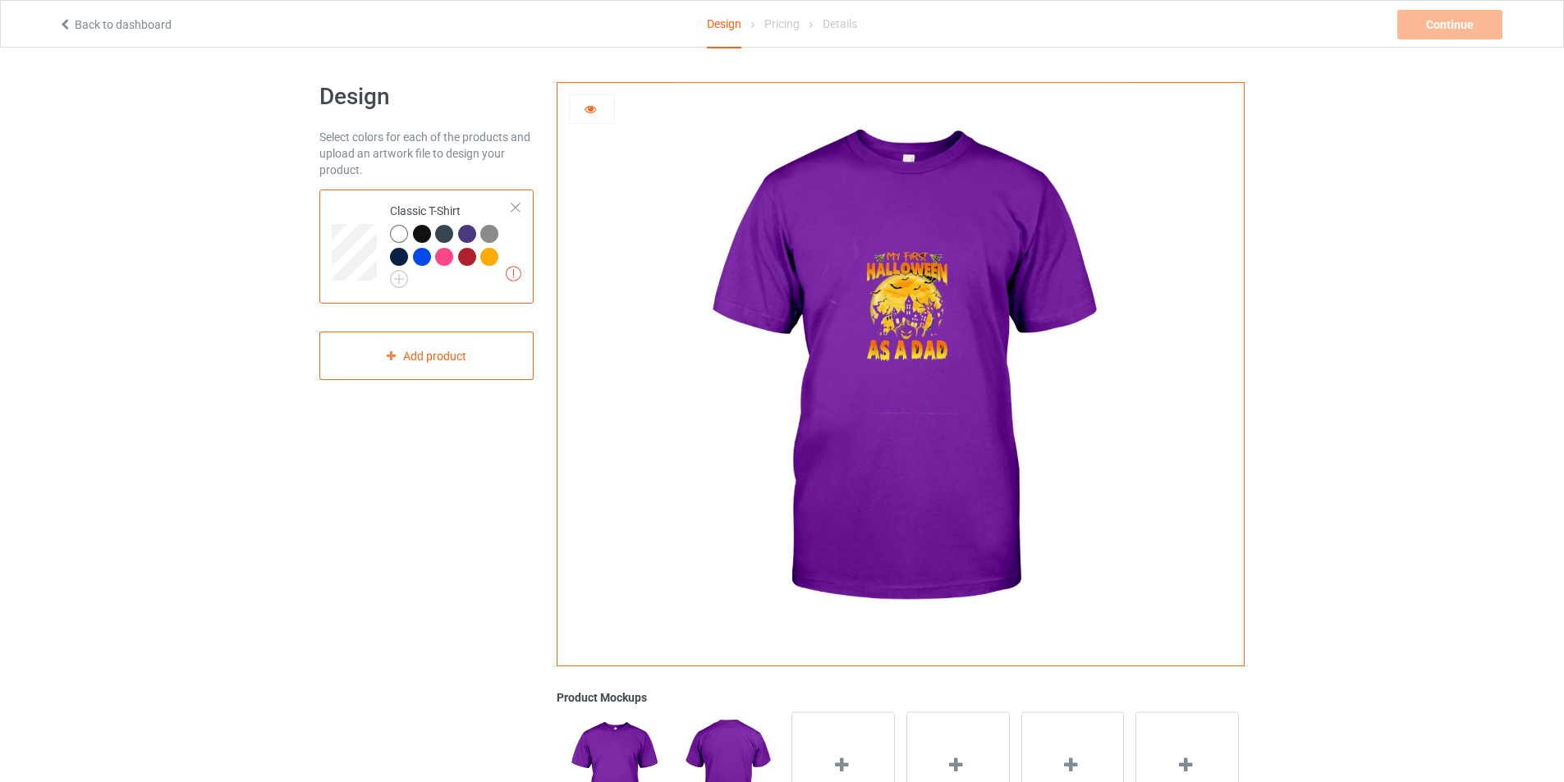
click at [491, 232] on img at bounding box center [489, 234] width 18 height 18
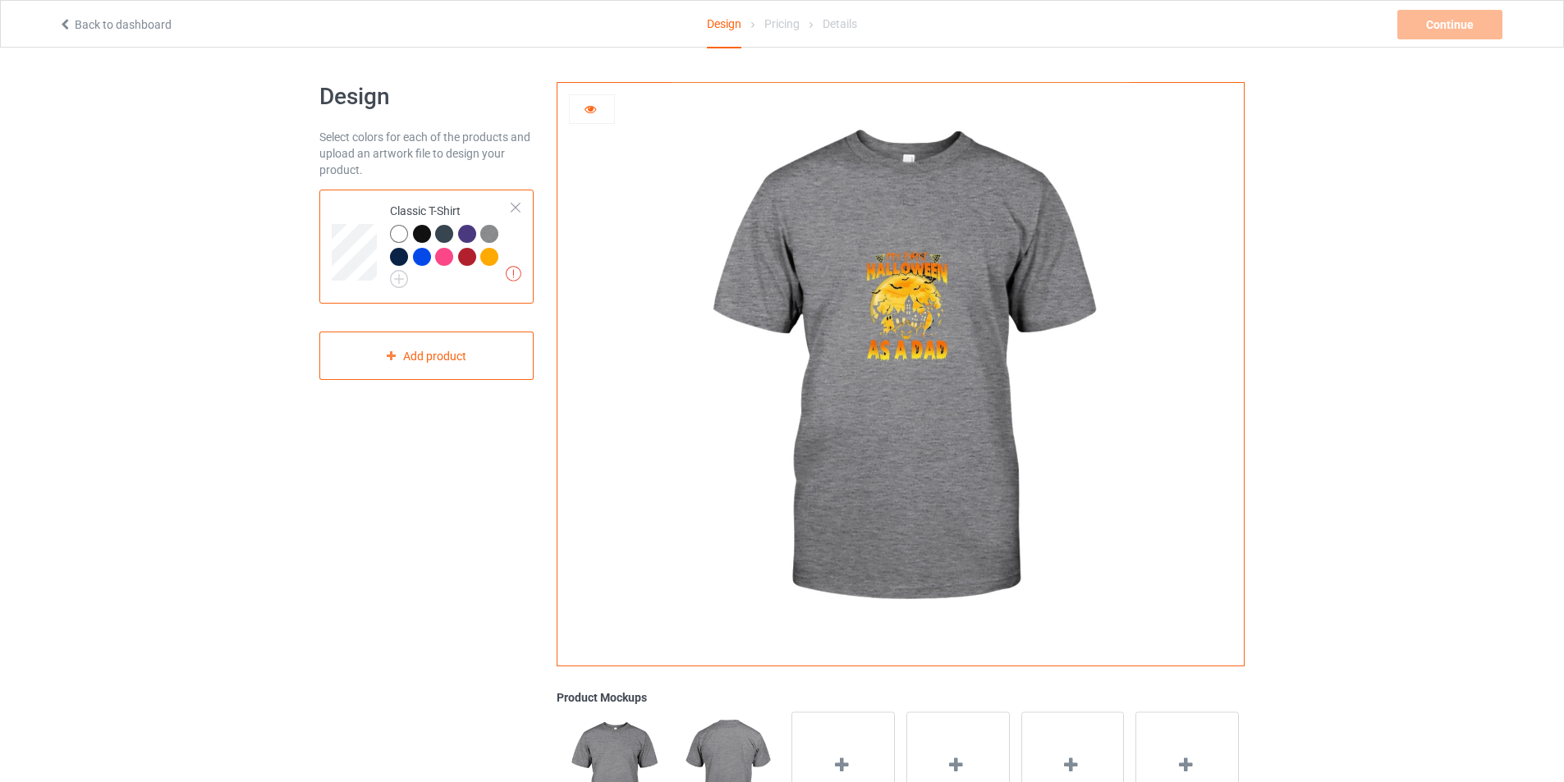
click at [400, 255] on div at bounding box center [399, 257] width 18 height 18
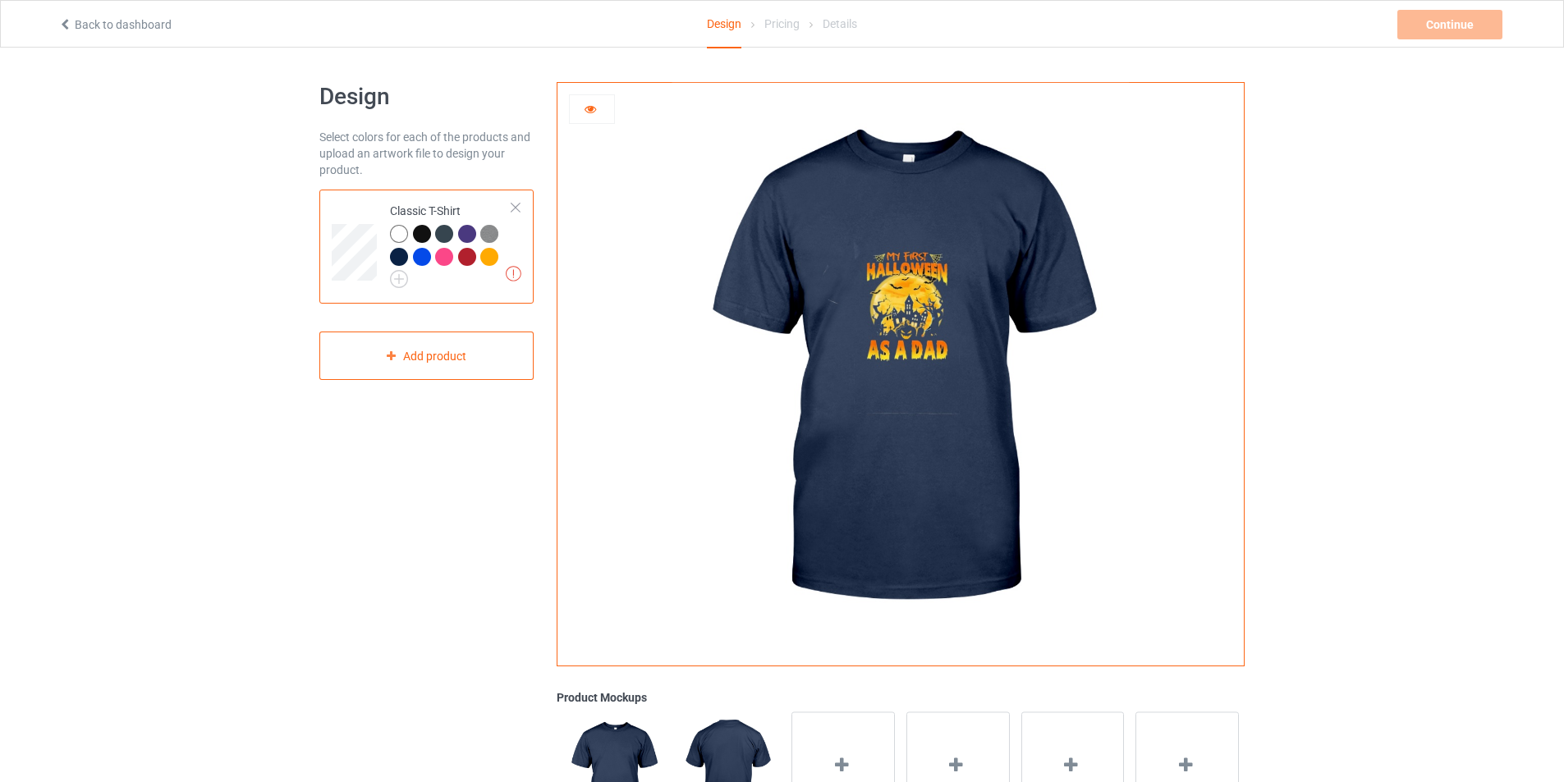
click at [469, 252] on div at bounding box center [467, 257] width 18 height 18
